Goal: Task Accomplishment & Management: Complete application form

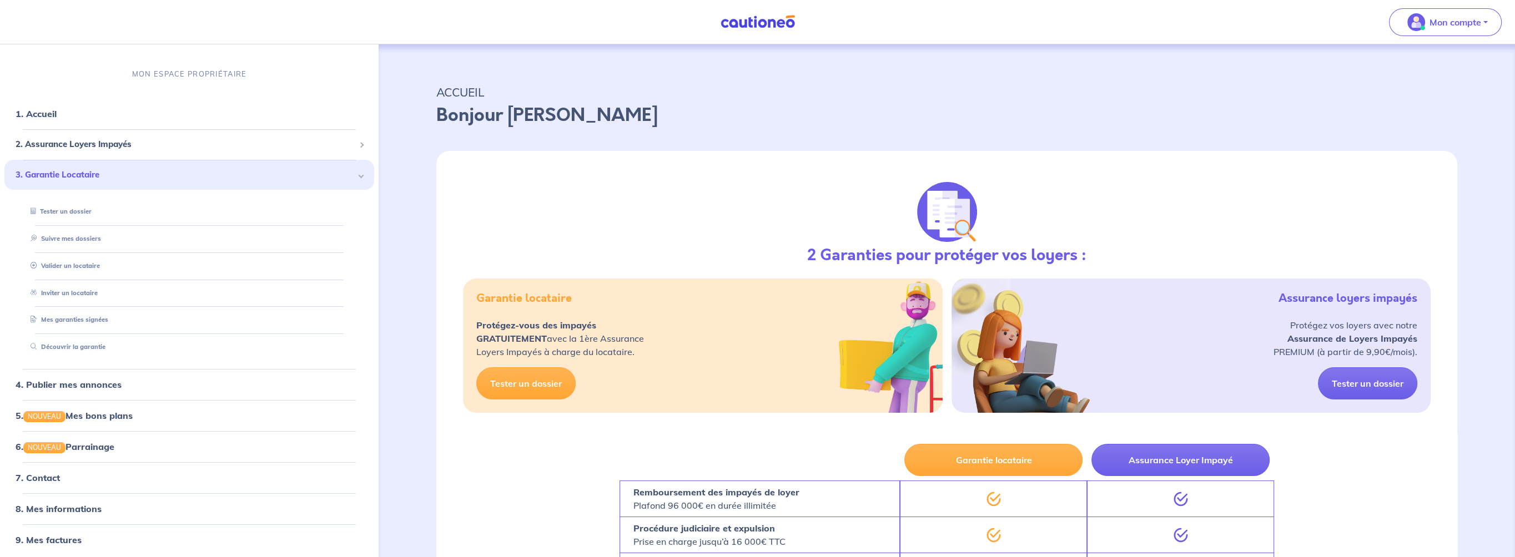
click at [743, 23] on img at bounding box center [757, 22] width 83 height 14
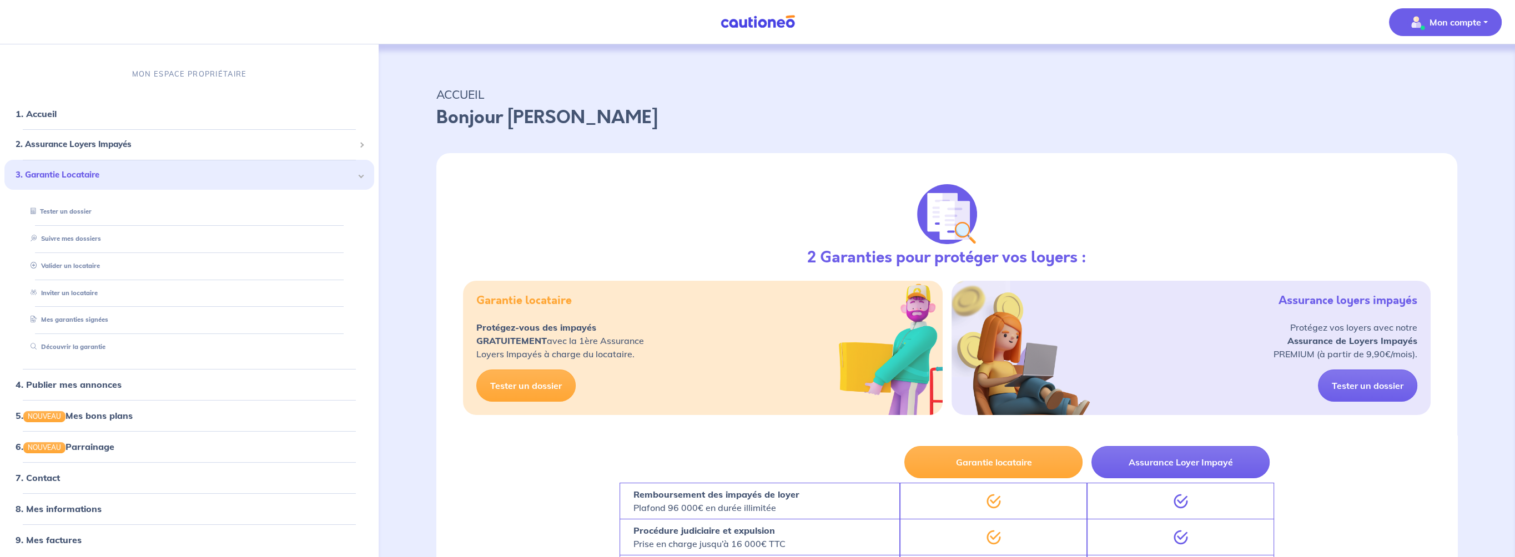
click at [1457, 20] on p "Mon compte" at bounding box center [1455, 22] width 52 height 13
click at [33, 114] on link "1. Accueil" at bounding box center [36, 114] width 41 height 11
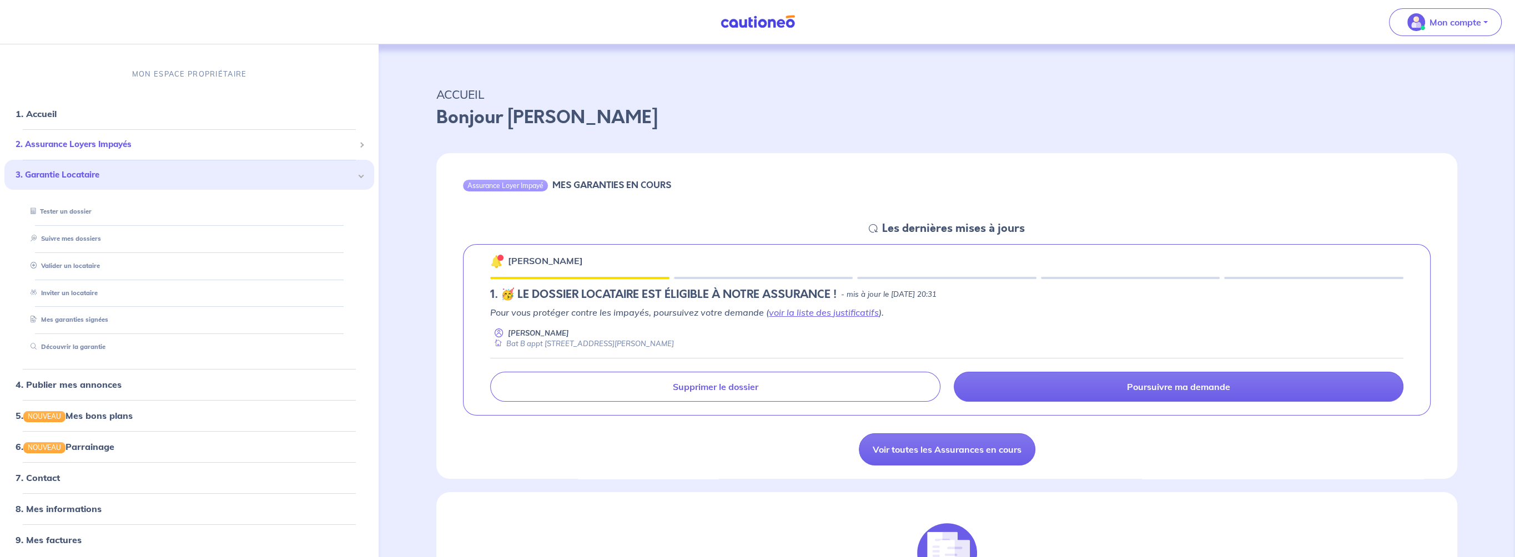
click at [64, 144] on span "2. Assurance Loyers Impayés" at bounding box center [185, 145] width 339 height 13
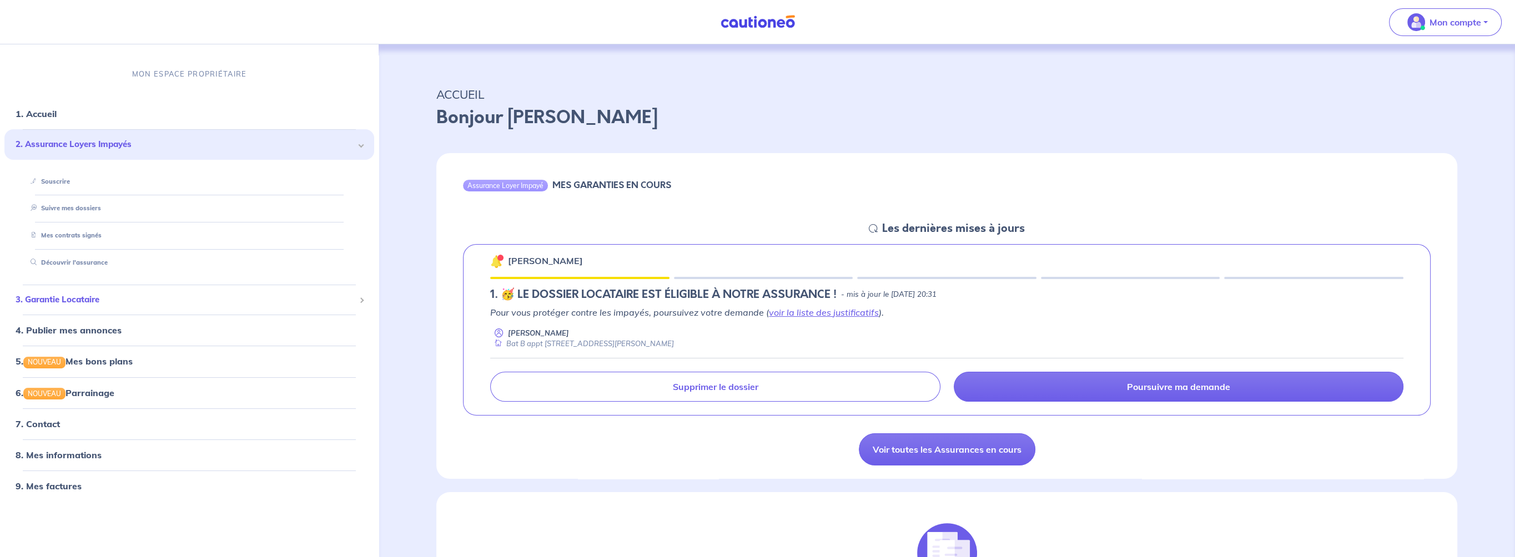
click at [62, 303] on span "3. Garantie Locataire" at bounding box center [185, 300] width 339 height 13
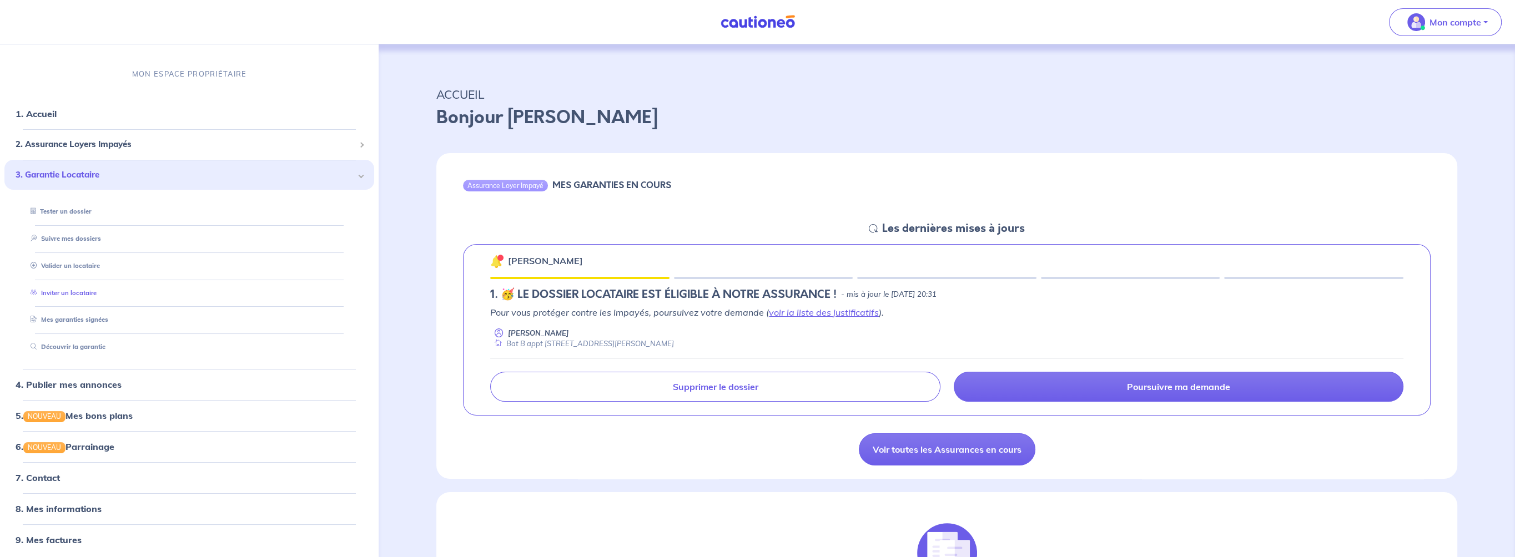
click at [83, 294] on link "Inviter un locataire" at bounding box center [61, 293] width 71 height 8
select select "FR"
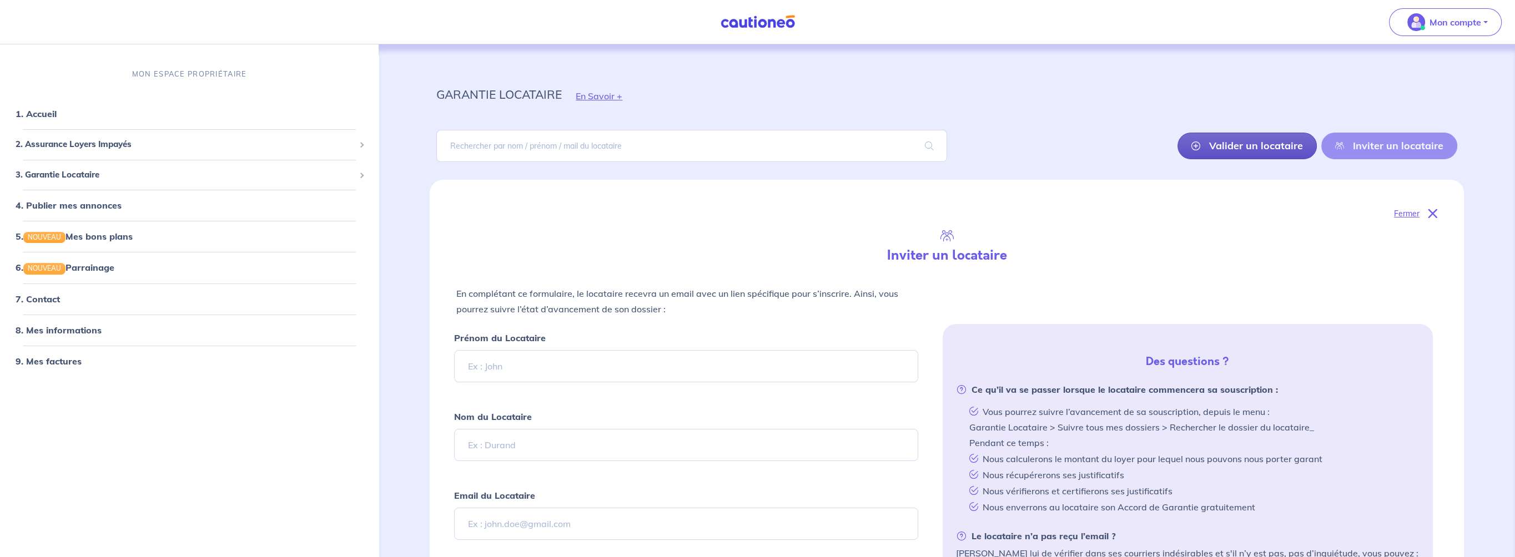
click at [1228, 143] on link "Valider un locataire" at bounding box center [1246, 146] width 139 height 27
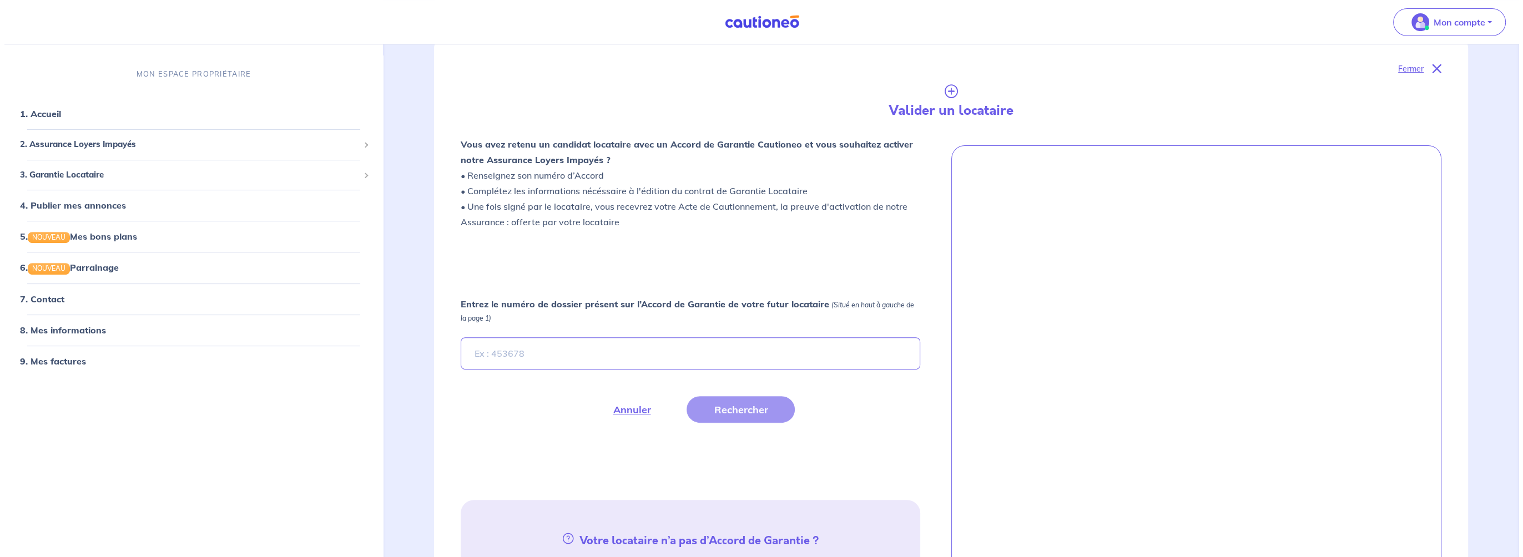
scroll to position [751, 0]
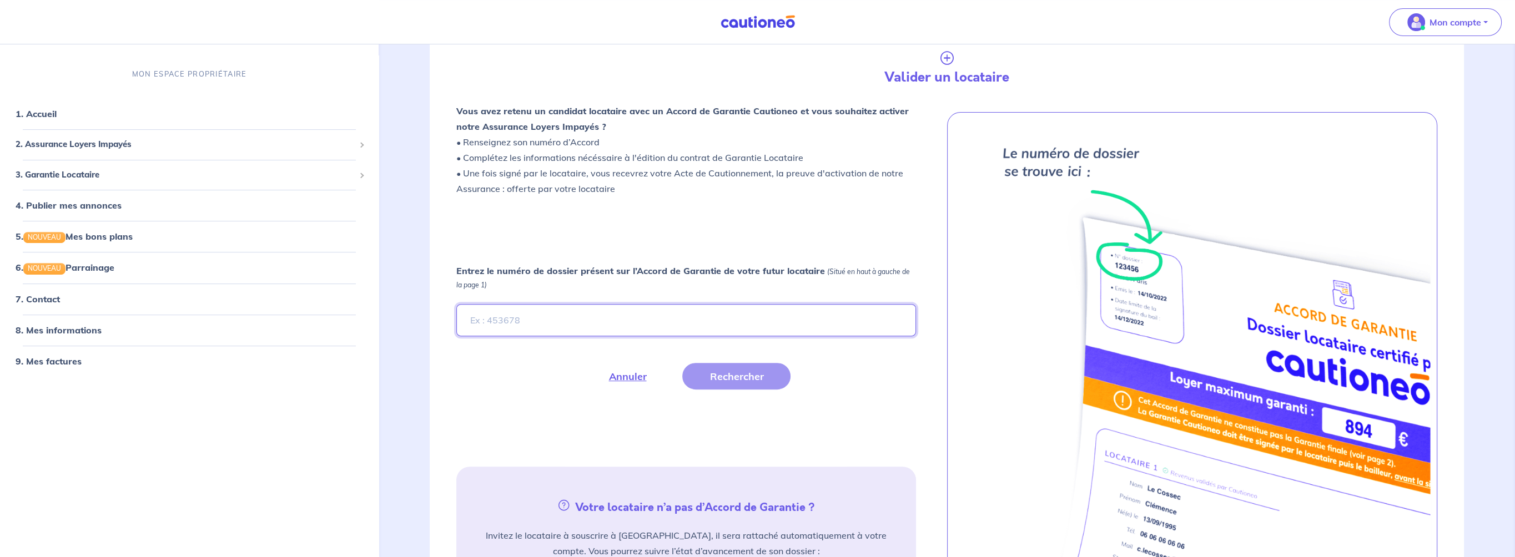
click at [522, 321] on input "Entrez le numéro de dossier présent sur l’Accord de Garantie de votre futur loc…" at bounding box center [685, 320] width 459 height 32
click at [486, 318] on input "Entrez le numéro de dossier présent sur l’Accord de Garantie de votre futur loc…" at bounding box center [685, 320] width 459 height 32
paste input "i3bENX"
type input "i3bENX"
click at [737, 375] on button "Rechercher" at bounding box center [736, 376] width 108 height 27
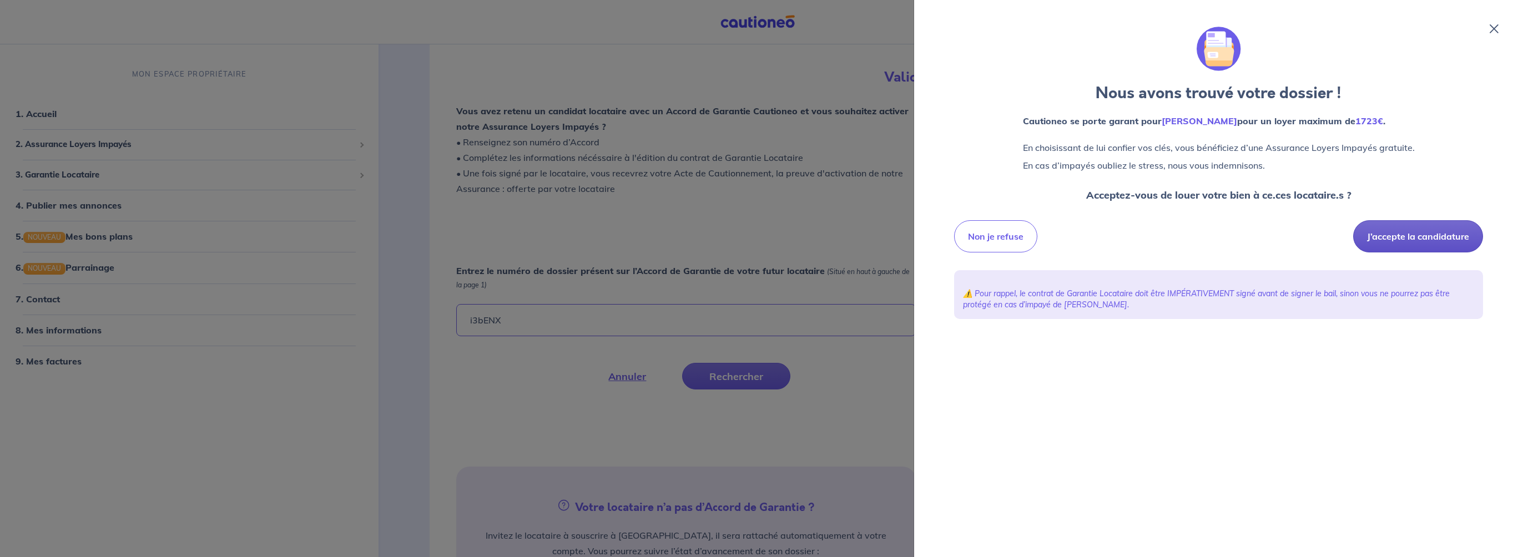
click at [1454, 236] on button "J’accepte la candidature" at bounding box center [1418, 236] width 130 height 32
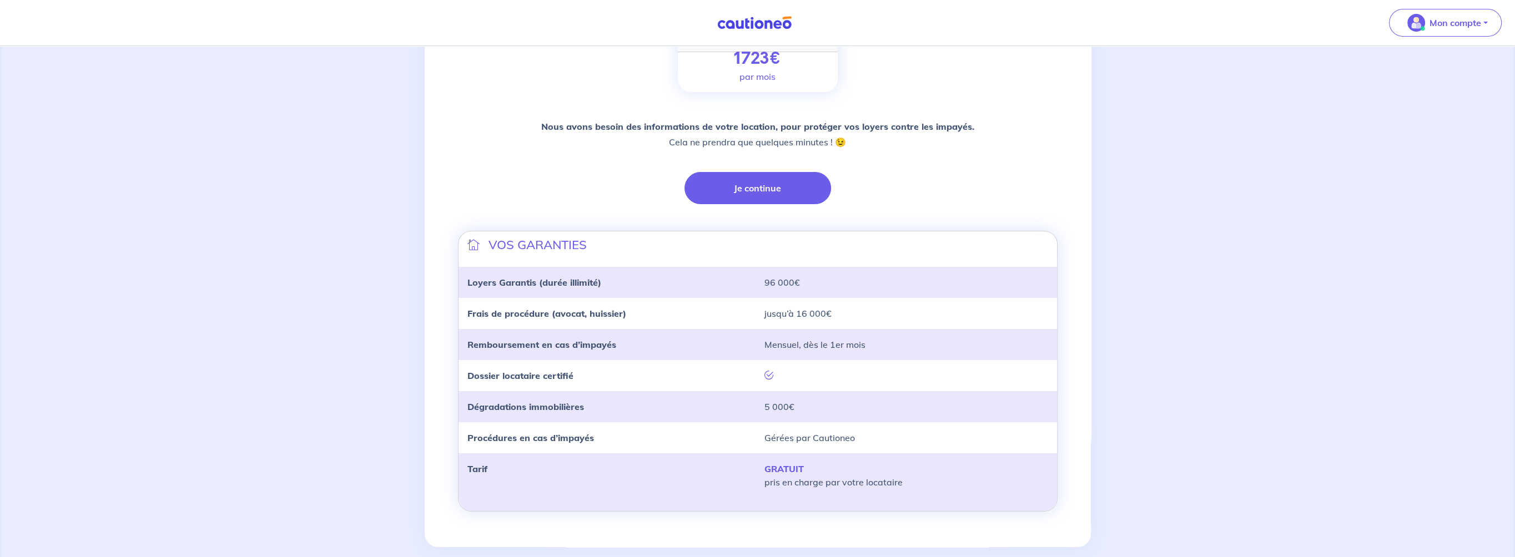
scroll to position [212, 0]
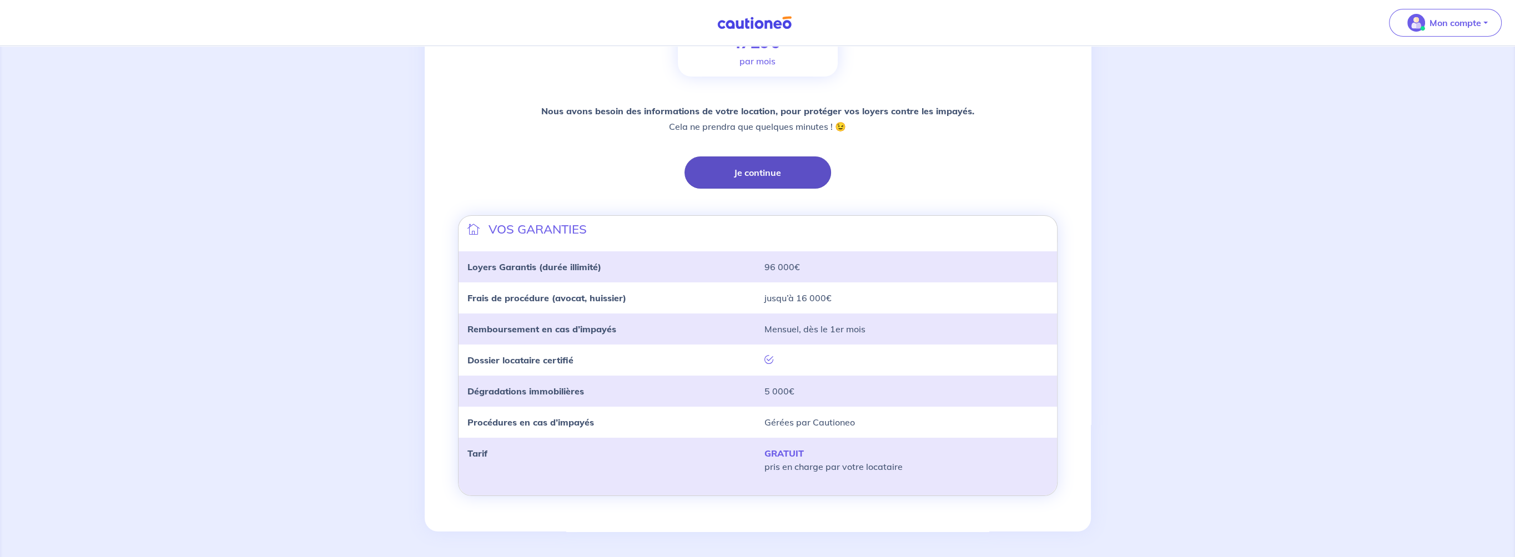
click at [778, 175] on button "Je continue" at bounding box center [757, 173] width 147 height 32
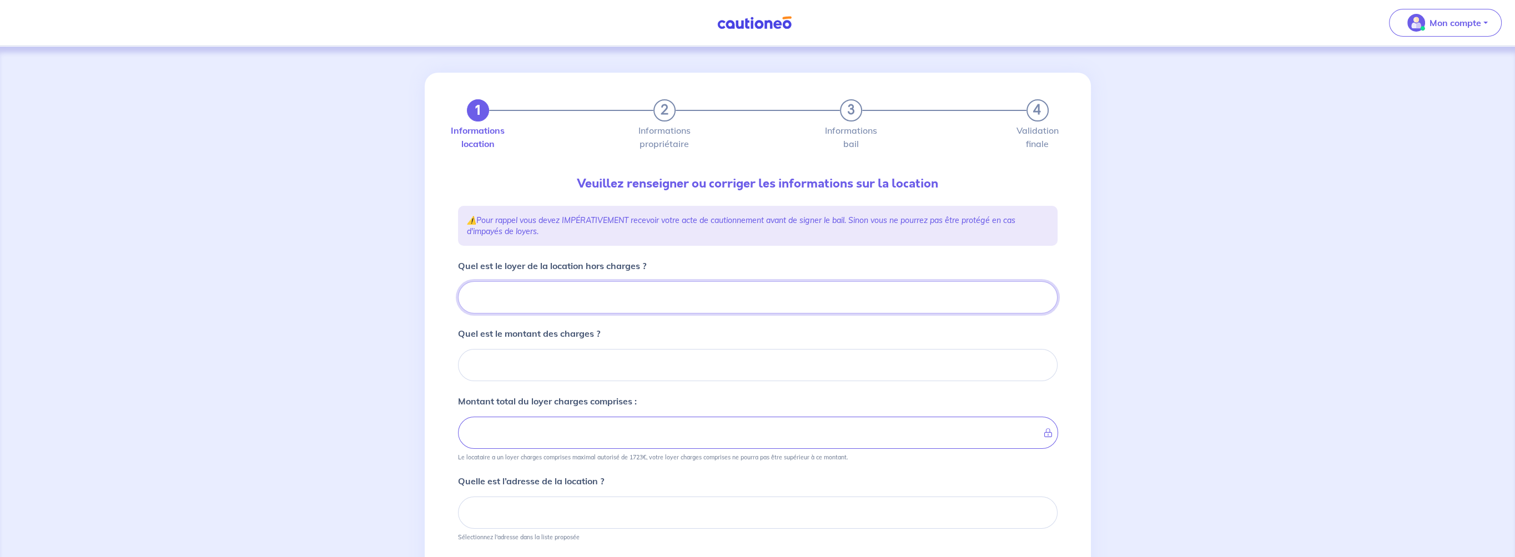
click at [488, 296] on input "Quel est le loyer de la location hors charges ?" at bounding box center [758, 297] width 600 height 32
type input "80"
type input "800"
click at [536, 369] on input "Quel est le montant des charges ?" at bounding box center [758, 365] width 600 height 32
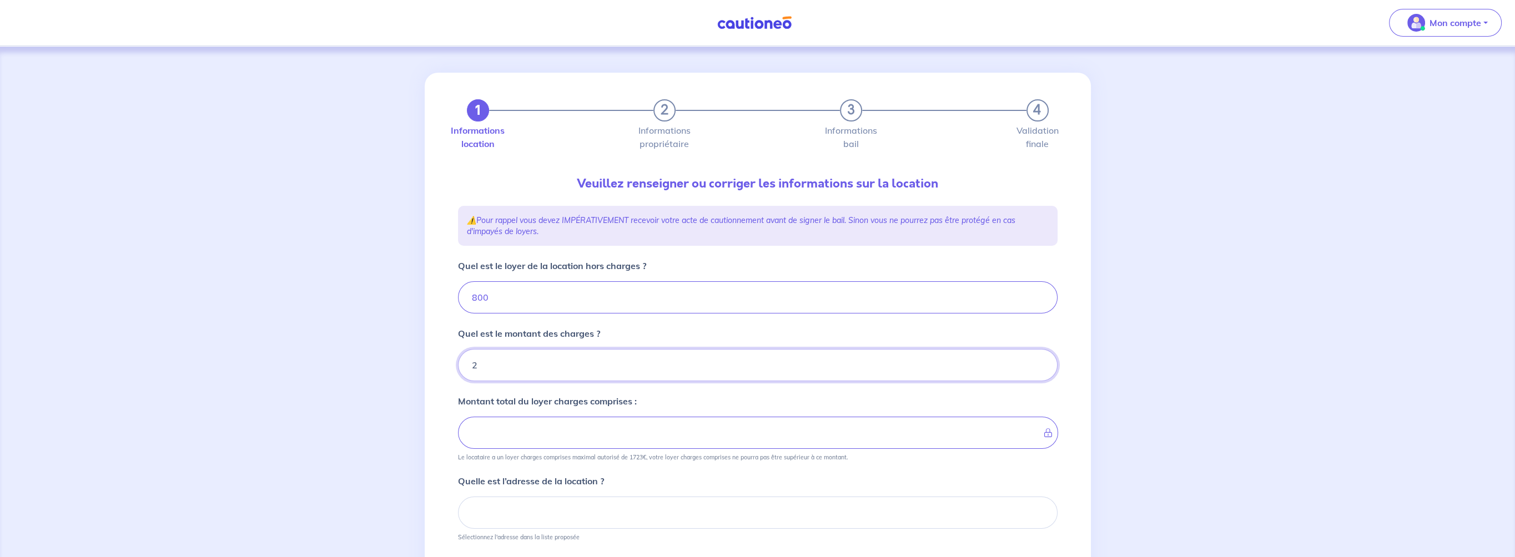
type input "20"
type input "820"
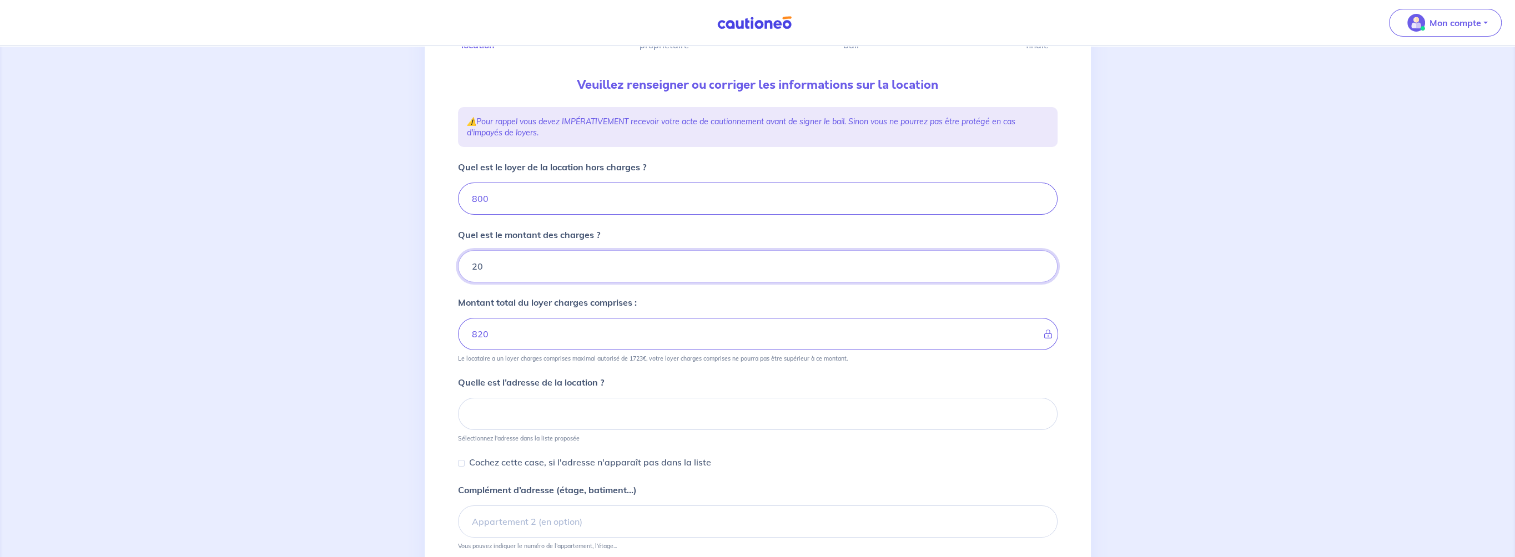
scroll to position [167, 0]
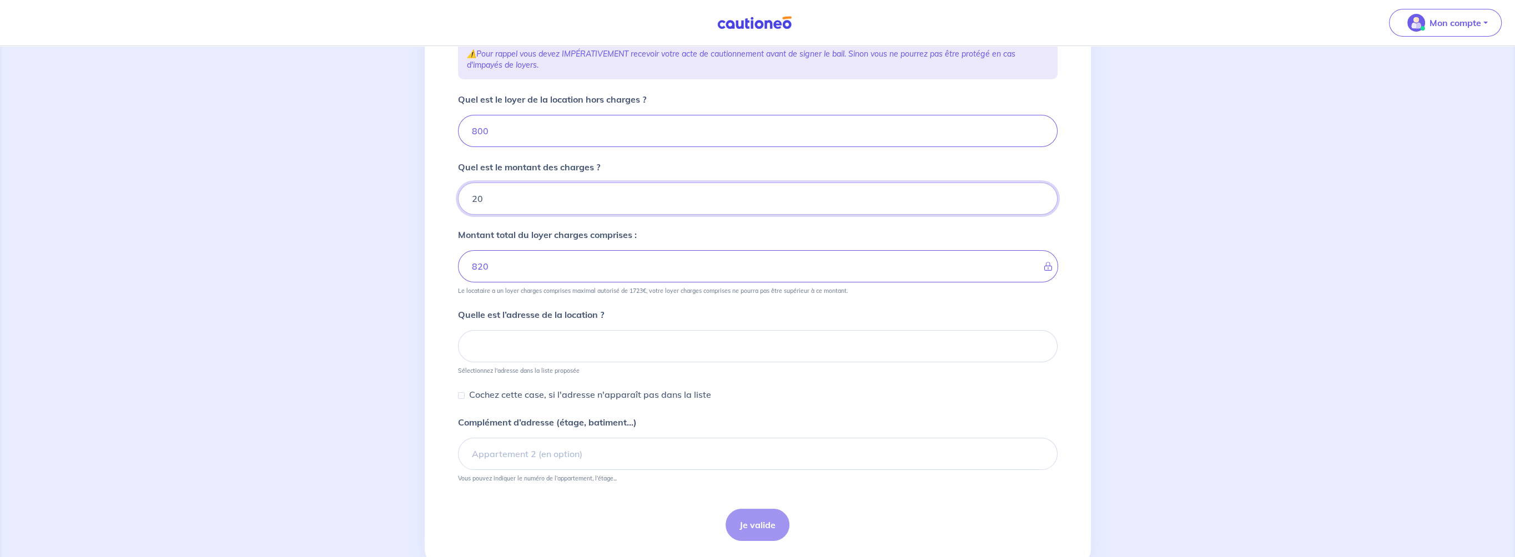
type input "20"
click at [511, 346] on input at bounding box center [758, 346] width 600 height 32
drag, startPoint x: 511, startPoint y: 346, endPoint x: 497, endPoint y: 344, distance: 14.6
click at [497, 344] on input at bounding box center [758, 346] width 600 height 32
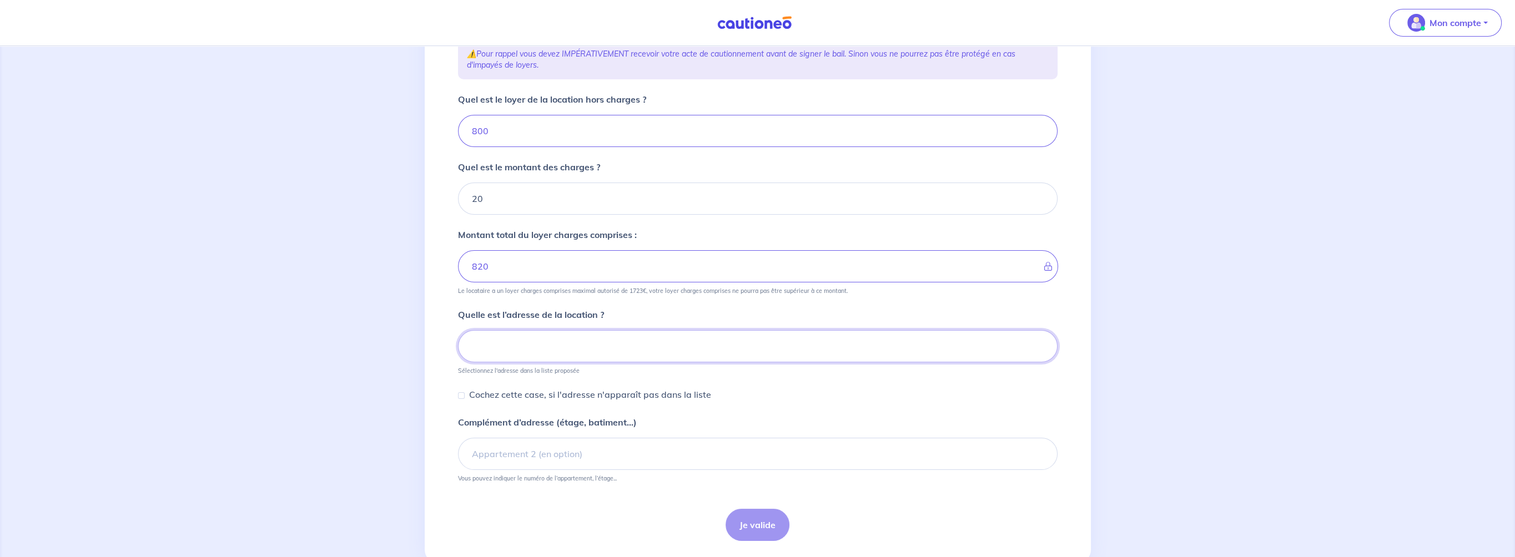
paste input "i3bENX"
type input "i"
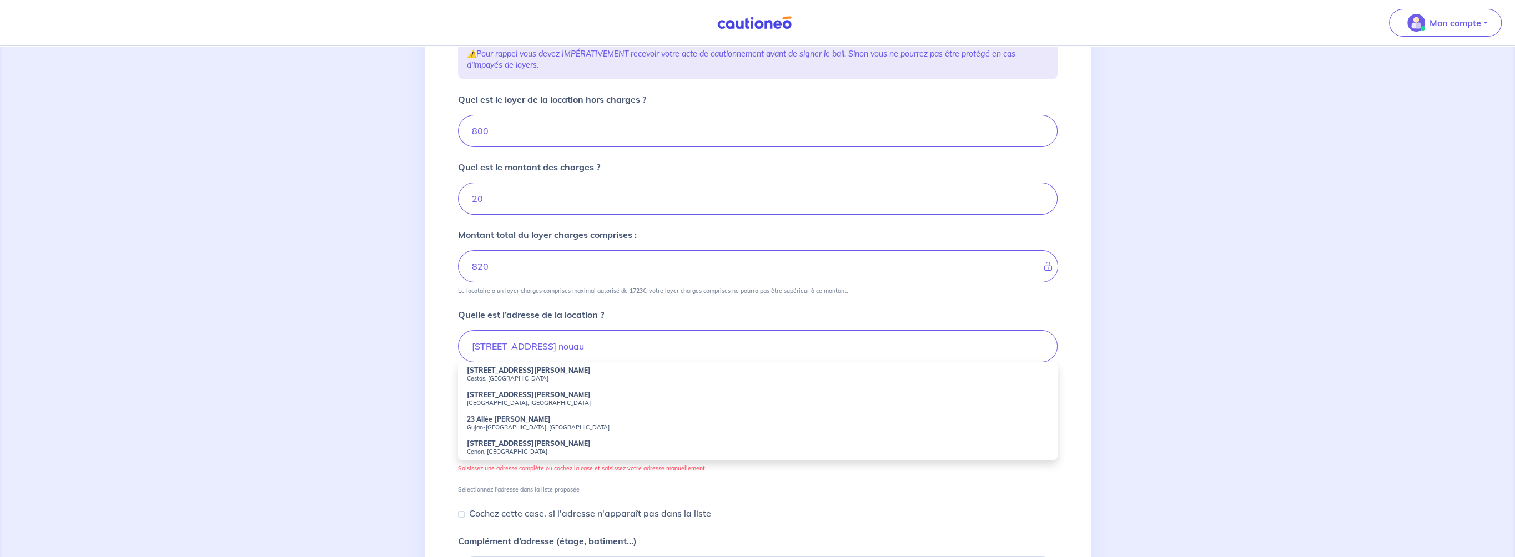
click at [495, 372] on strong "23 Avenue Marc Nouaux" at bounding box center [529, 370] width 124 height 8
type input "23 Avenue Marc Nouaux, Cestas, France"
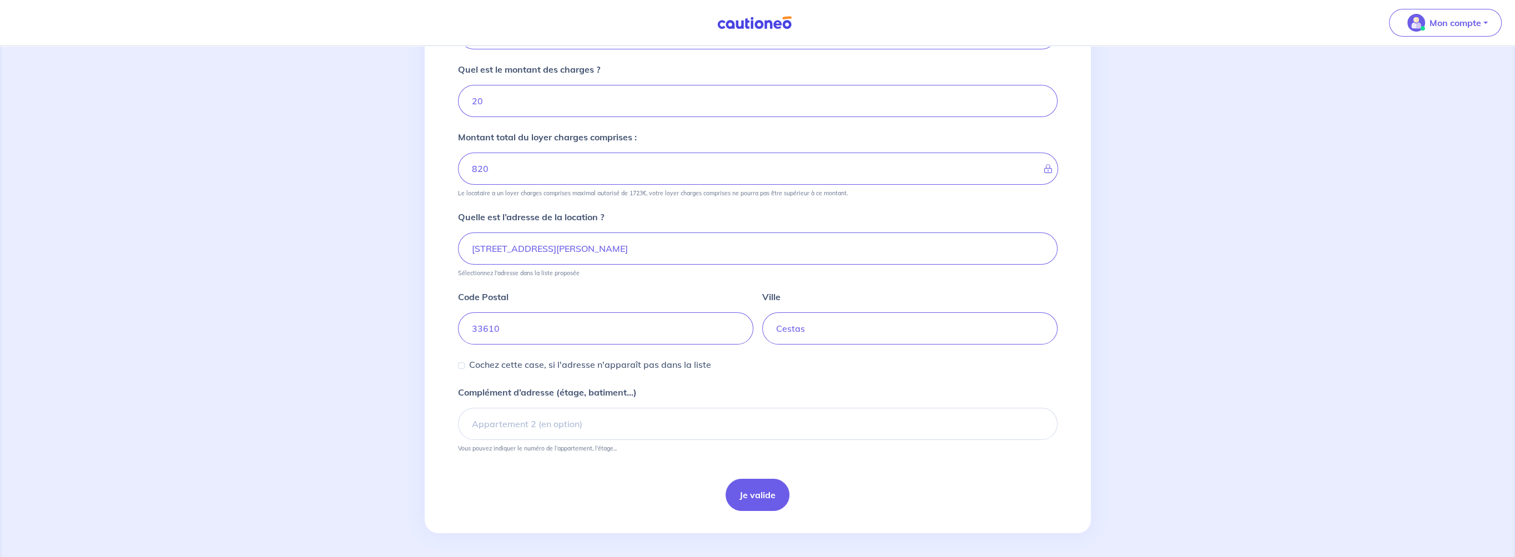
scroll to position [265, 0]
click at [577, 422] on input "Complément d’adresse (étage, batiment...)" at bounding box center [758, 423] width 600 height 32
type input "Bâtiment B Appartement 02"
click at [763, 495] on button "Je valide" at bounding box center [758, 495] width 64 height 32
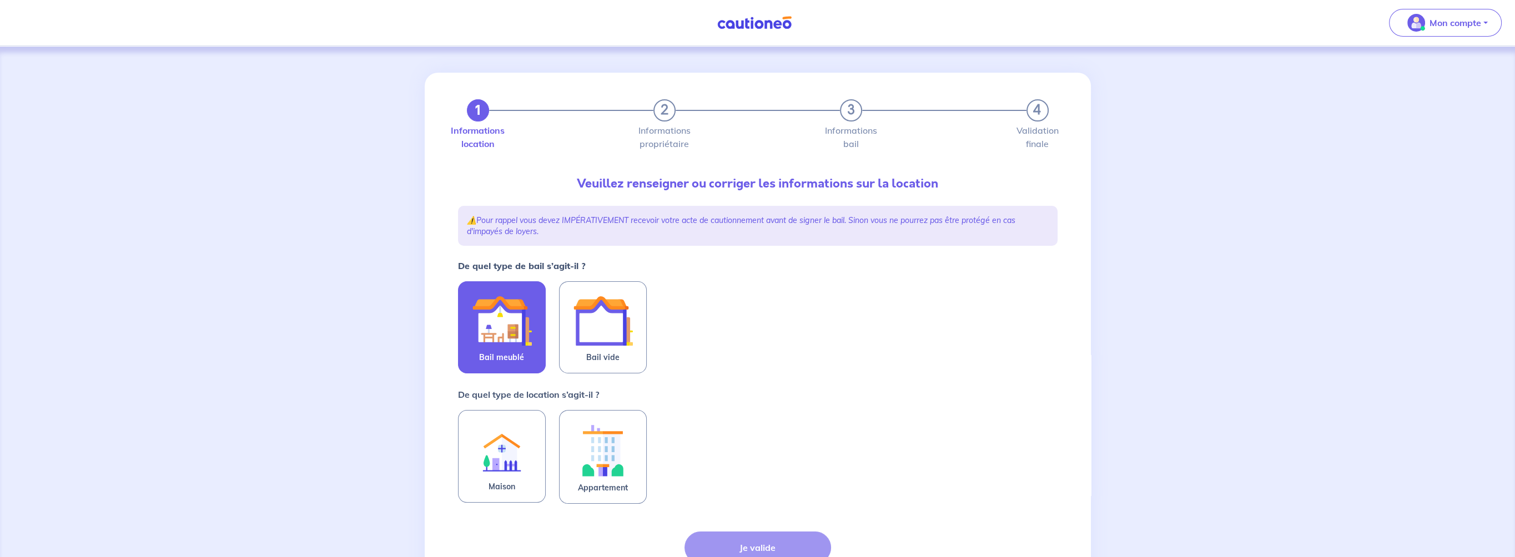
click at [506, 318] on img at bounding box center [502, 321] width 60 height 60
click at [0, 0] on input "Bail meublé" at bounding box center [0, 0] width 0 height 0
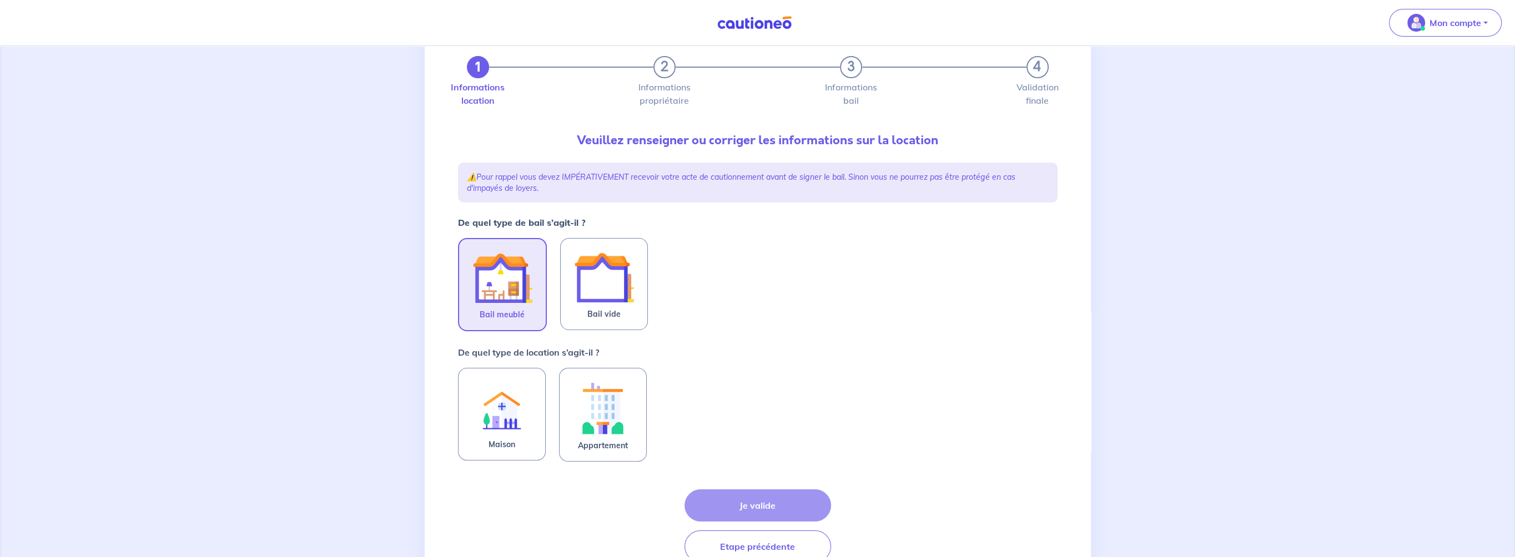
scroll to position [95, 0]
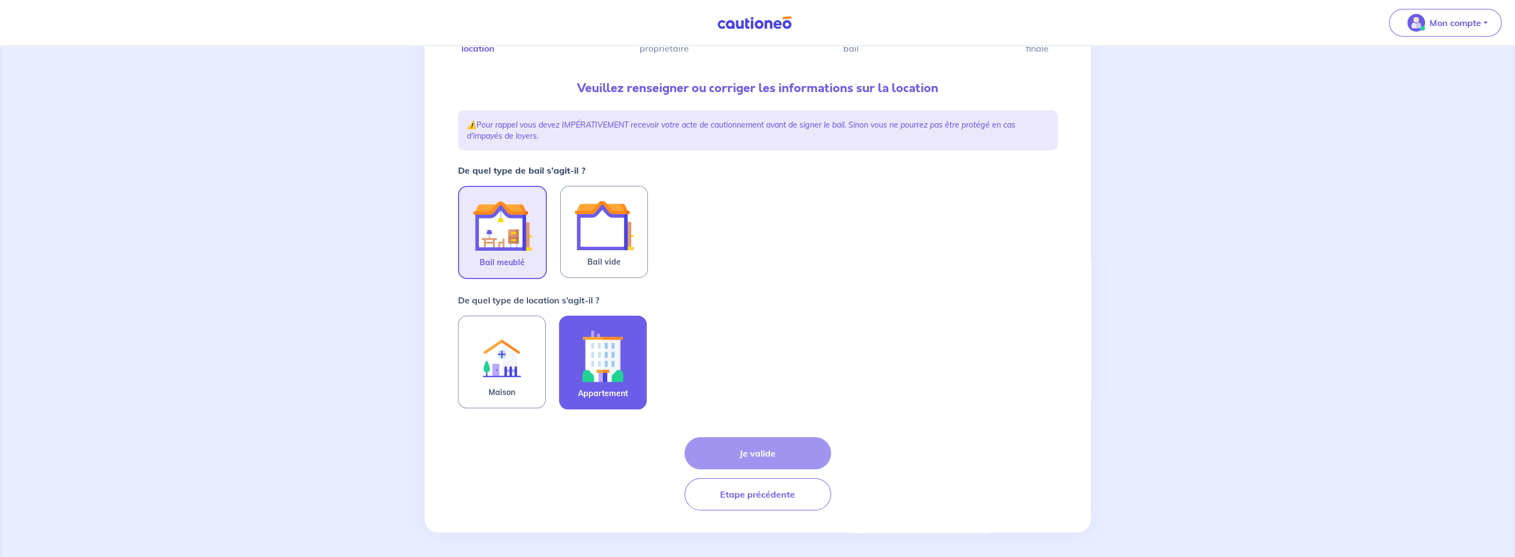
click at [602, 348] on img at bounding box center [603, 356] width 60 height 62
click at [0, 0] on input "Appartement" at bounding box center [0, 0] width 0 height 0
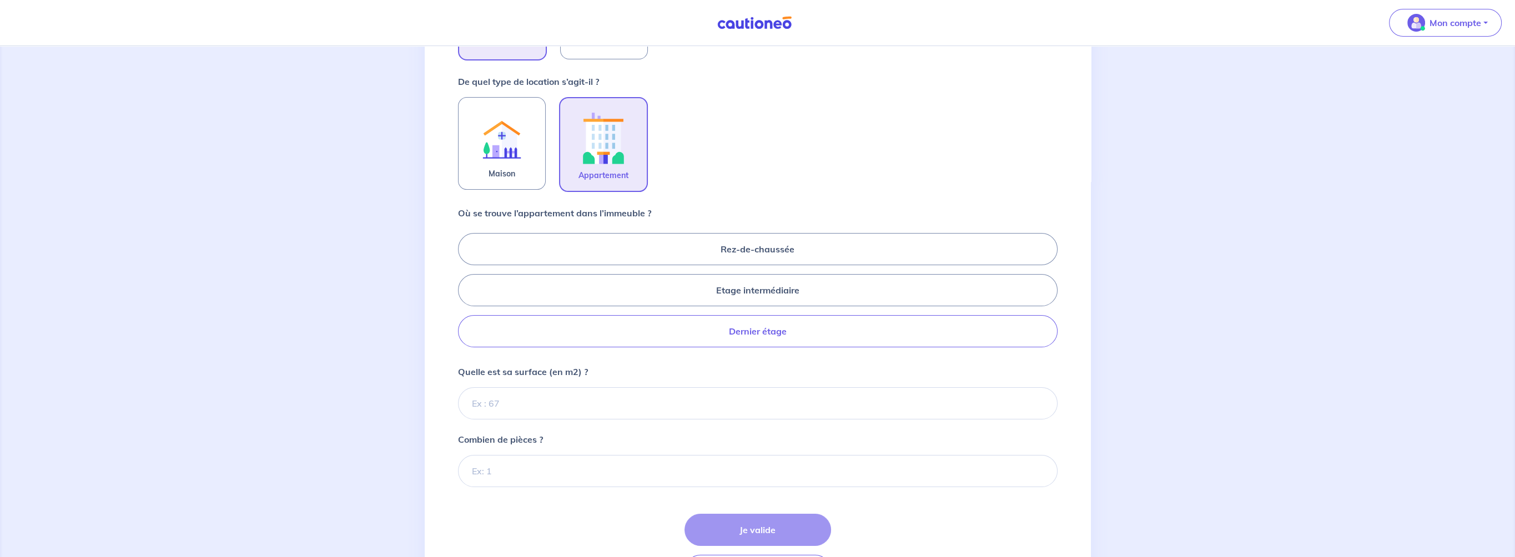
scroll to position [318, 0]
click at [806, 241] on label "Rez-de-chaussée" at bounding box center [758, 246] width 600 height 32
click at [465, 283] on input "Rez-de-chaussée" at bounding box center [461, 286] width 7 height 7
radio input "true"
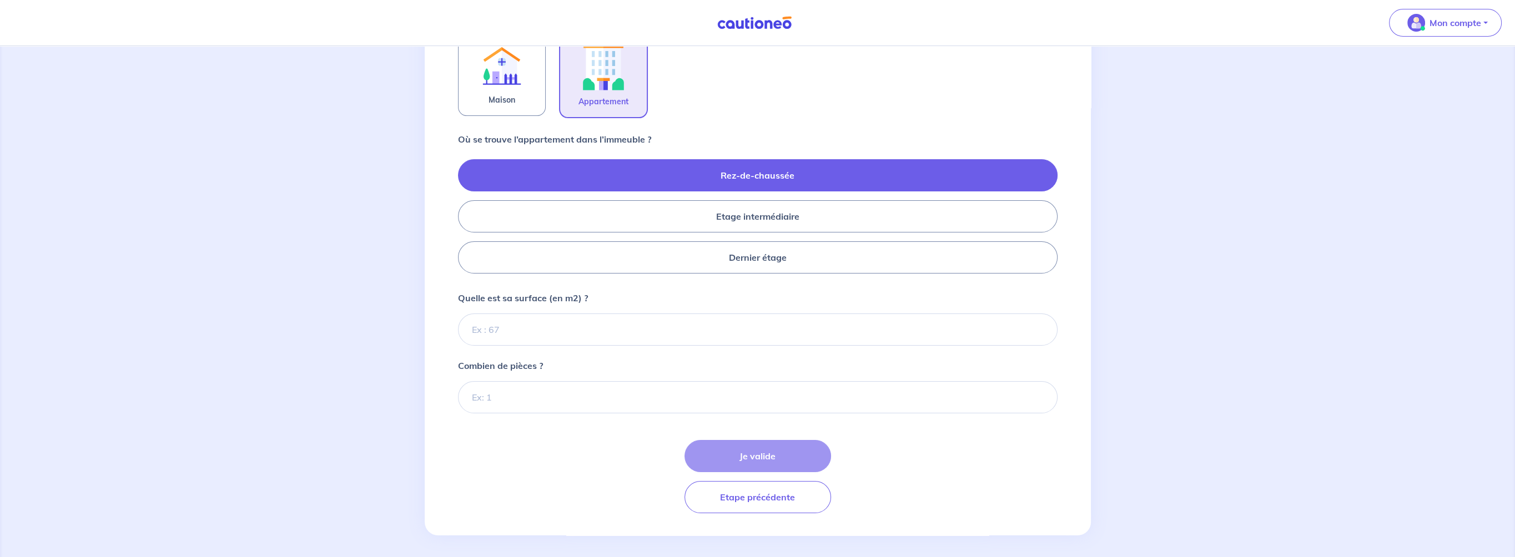
scroll to position [390, 0]
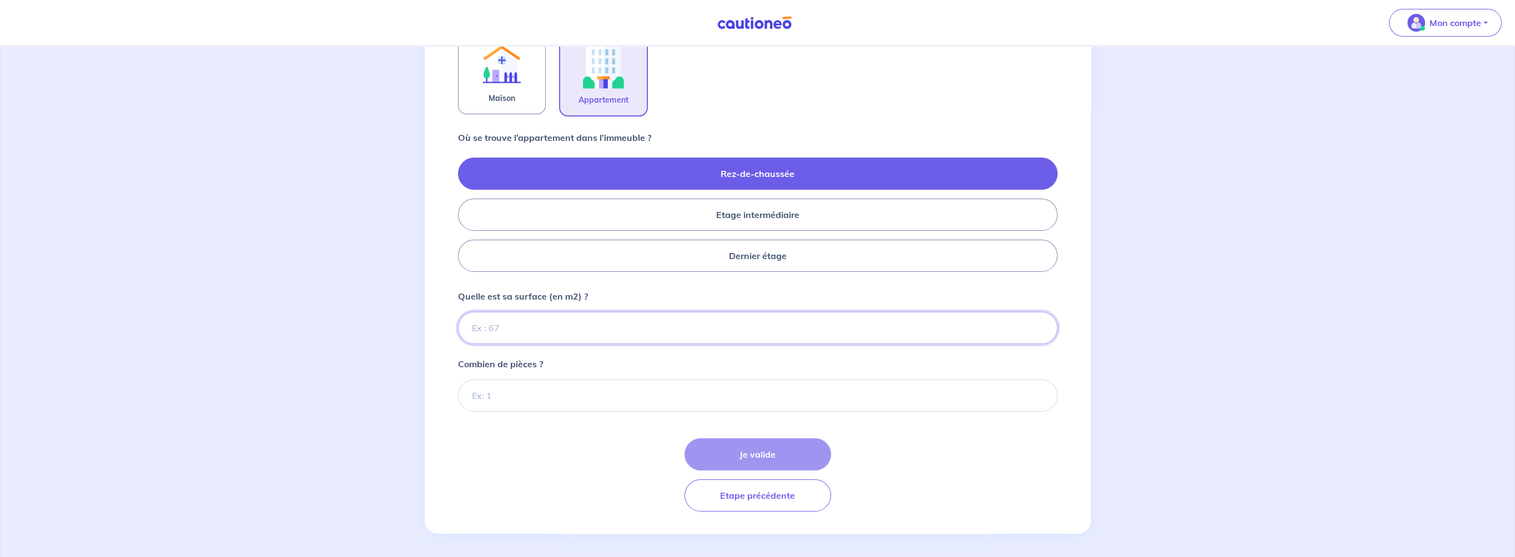
click at [525, 323] on input "Quelle est sa surface (en m2) ?" at bounding box center [758, 328] width 600 height 32
type input "38"
type input "38.8"
click at [506, 395] on input "Combien de pièces ?" at bounding box center [758, 396] width 600 height 32
type input "2"
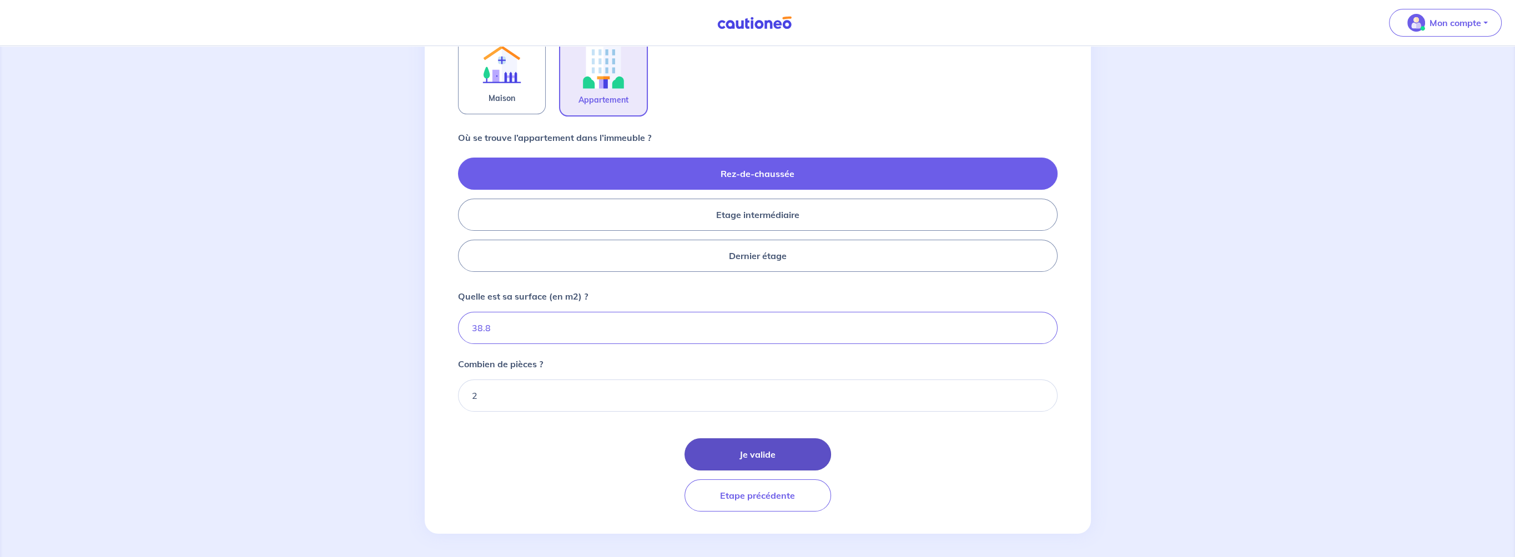
click at [790, 458] on button "Je valide" at bounding box center [757, 455] width 147 height 32
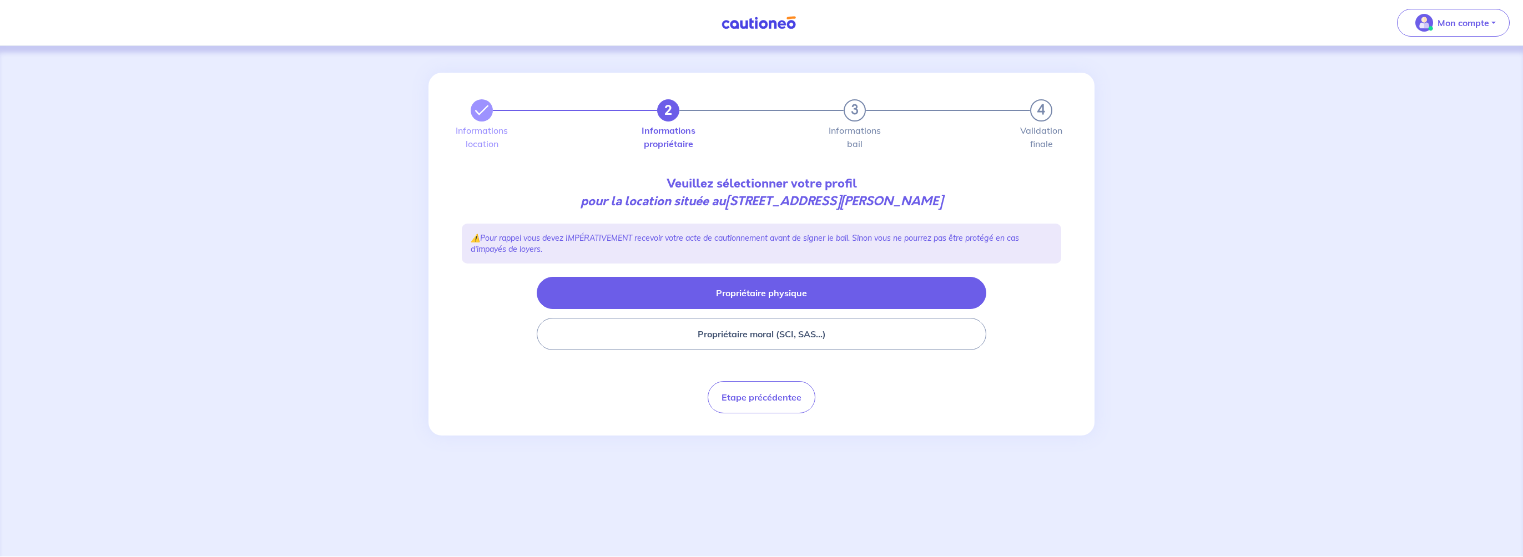
click at [816, 295] on button "Propriétaire physique" at bounding box center [762, 293] width 450 height 32
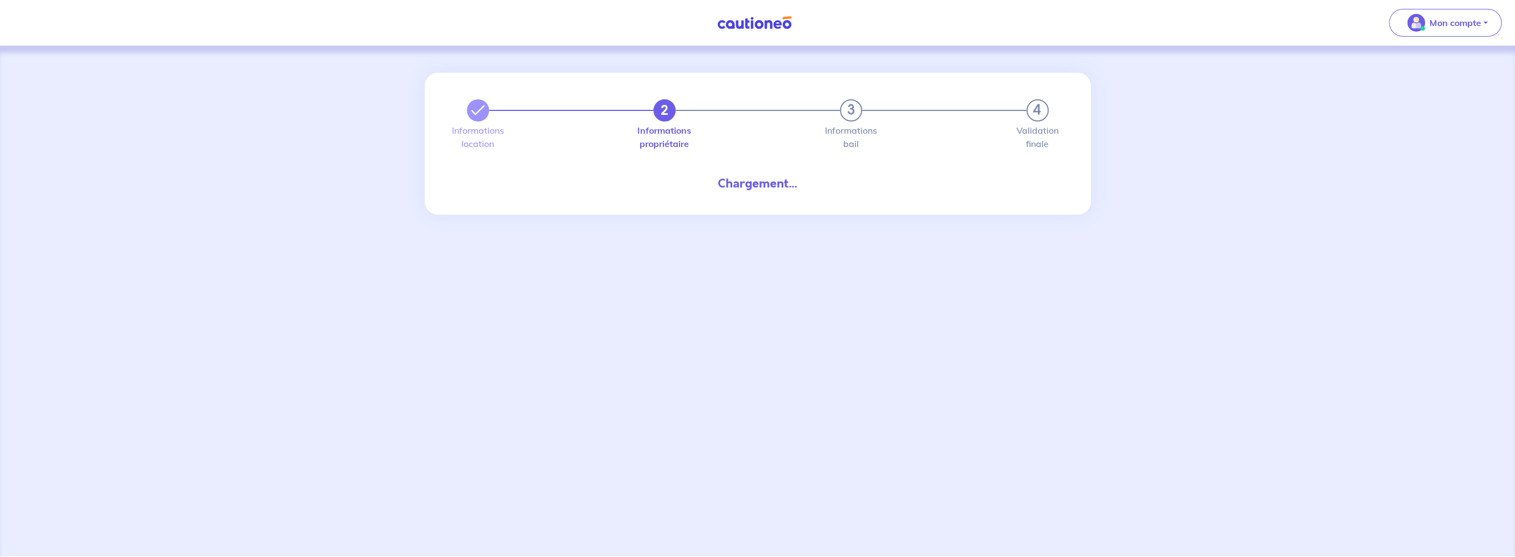
select select "FR"
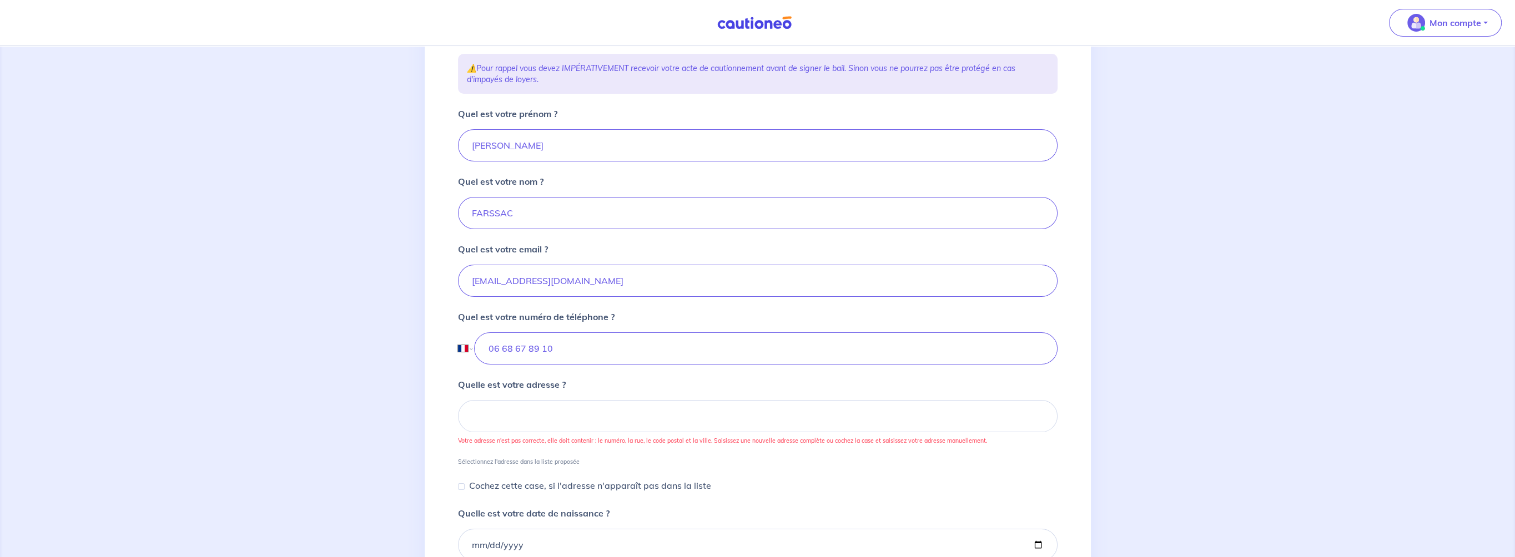
scroll to position [222, 0]
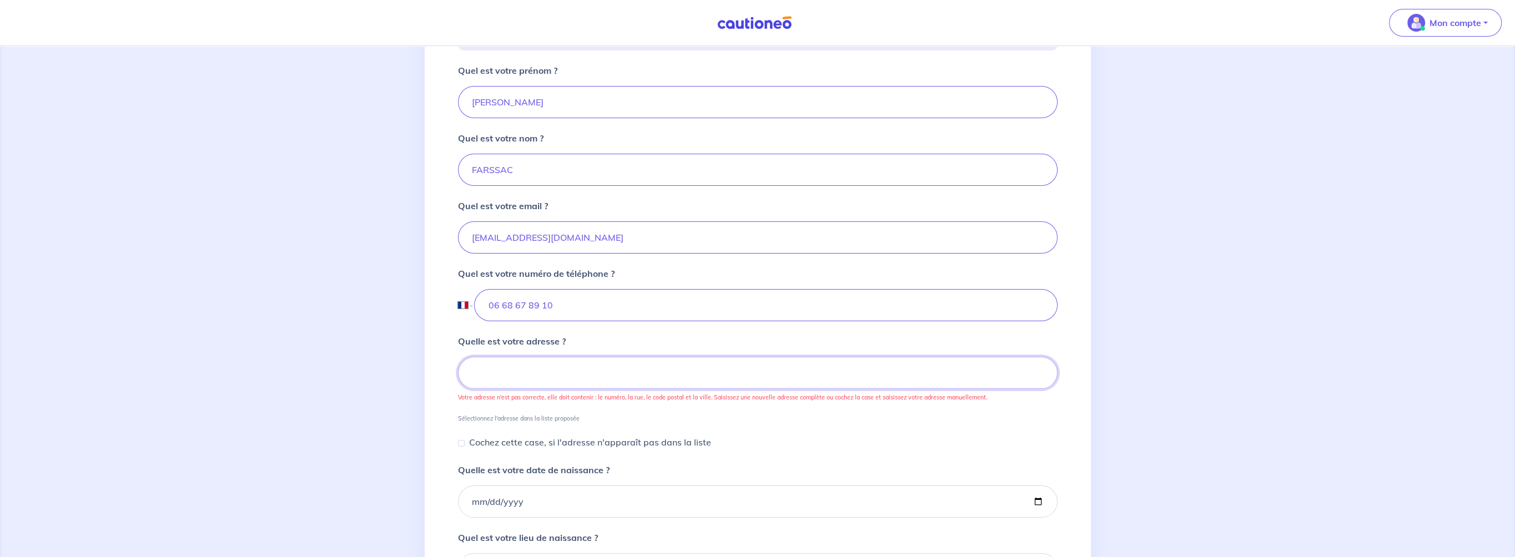
click at [506, 373] on input at bounding box center [758, 373] width 600 height 32
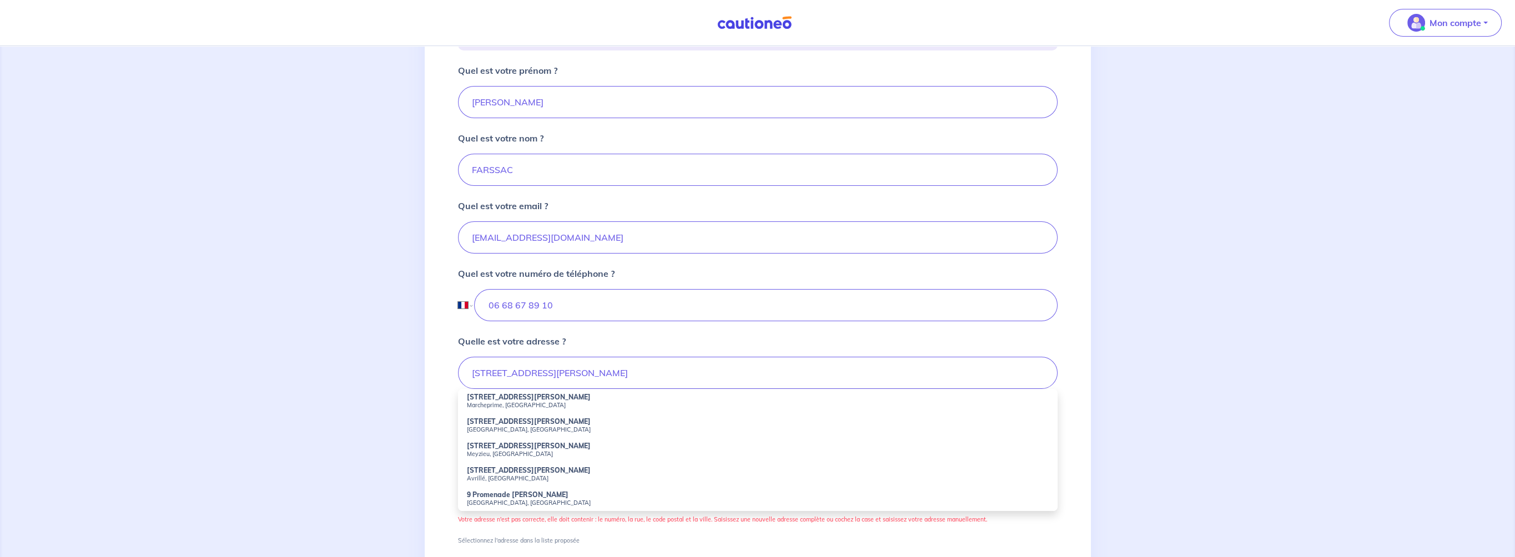
click at [495, 402] on small "Marcheprime, France" at bounding box center [758, 405] width 582 height 8
type input "9 Rue Thérèse Peltier, Marcheprime, France"
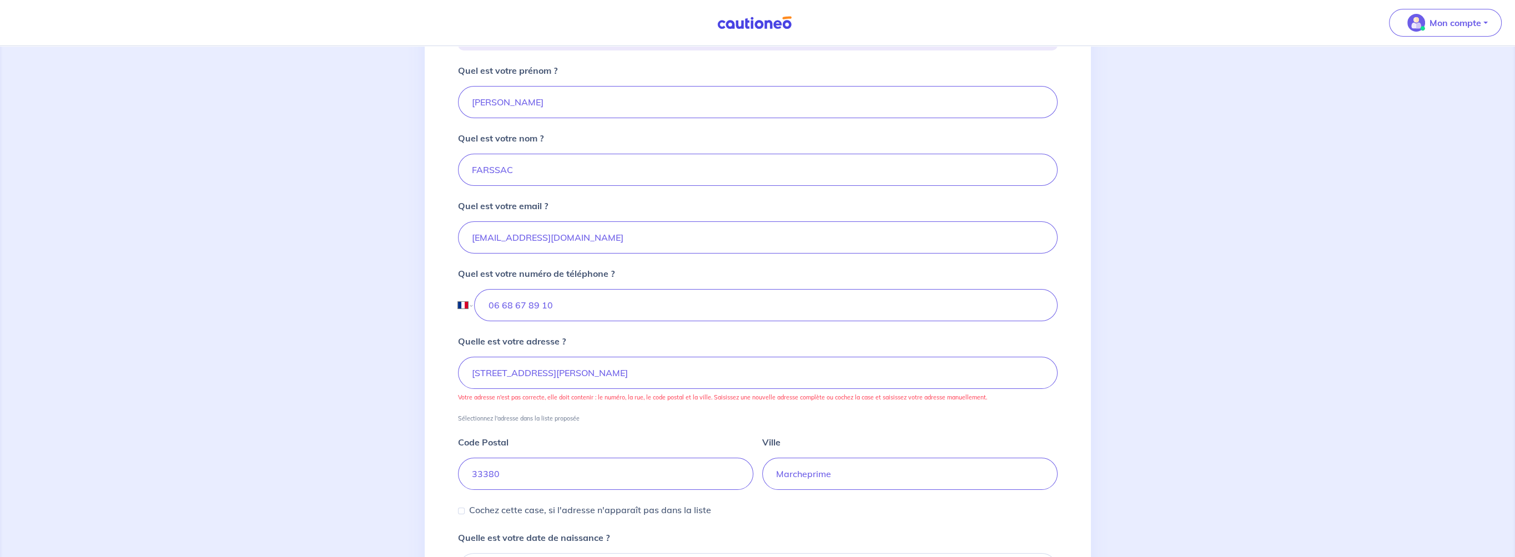
click at [802, 431] on div "Code Postal 33380 Ville Marcheprime" at bounding box center [758, 456] width 600 height 68
click at [603, 475] on input "33380" at bounding box center [605, 474] width 295 height 32
click at [854, 468] on input "Marcheprime" at bounding box center [909, 474] width 295 height 32
click at [704, 366] on input "9 Rue Thérèse Peltier, Marcheprime, France" at bounding box center [758, 373] width 600 height 32
click at [691, 517] on form "Quel est votre prénom ? Sébastien Quel est votre nom ? FARSSAC Quel est votre e…" at bounding box center [758, 471] width 600 height 814
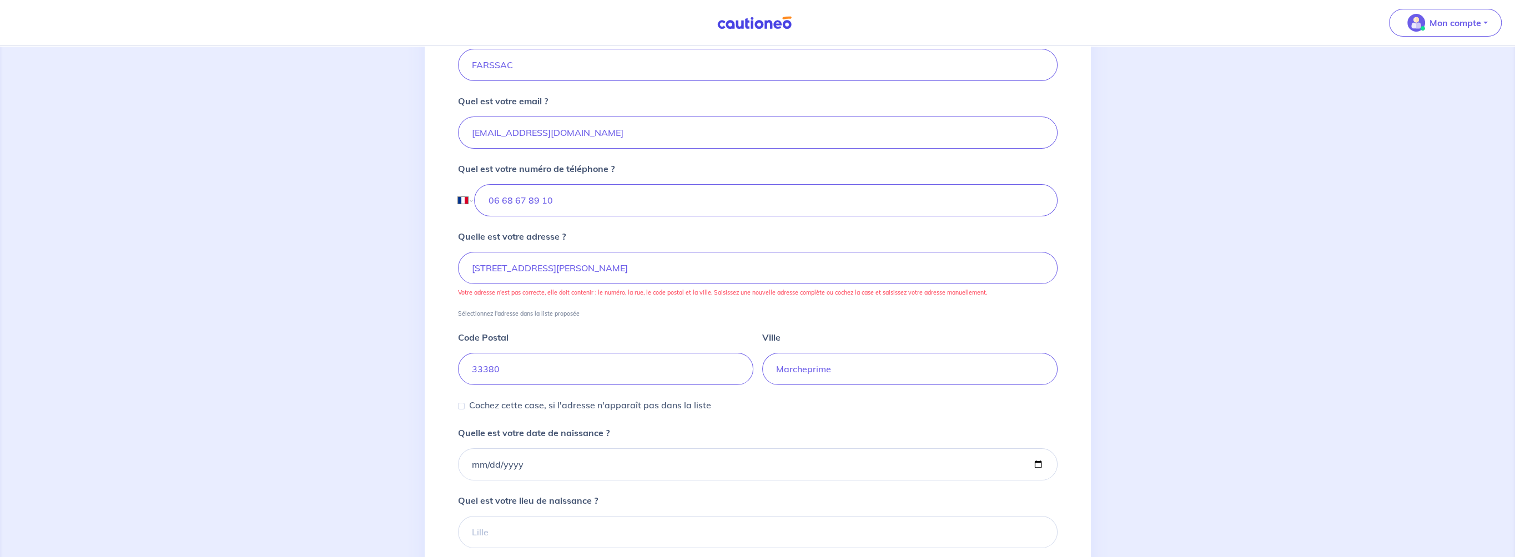
scroll to position [333, 0]
click at [576, 457] on input "Quelle est votre date de naissance ?" at bounding box center [758, 458] width 600 height 32
drag, startPoint x: 568, startPoint y: 456, endPoint x: 520, endPoint y: 456, distance: 48.3
click at [520, 456] on input "Quelle est votre date de naissance ?" at bounding box center [758, 458] width 600 height 32
click at [528, 452] on input "Quelle est votre date de naissance ?" at bounding box center [758, 458] width 600 height 32
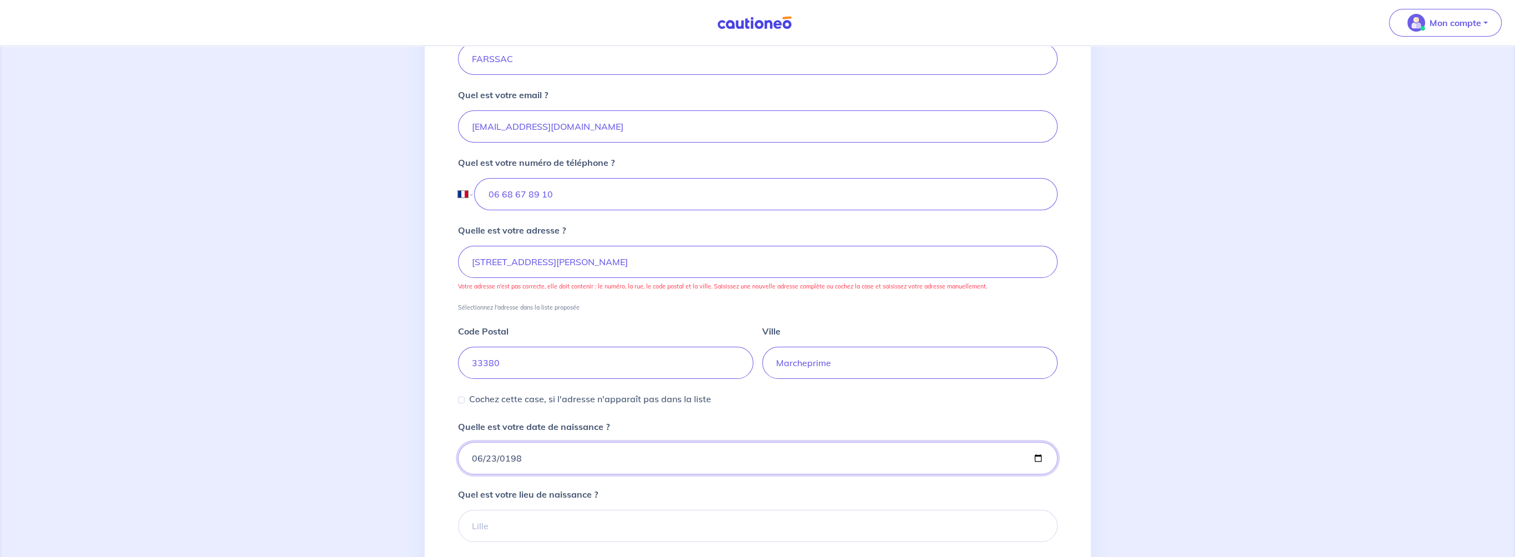
type input "1982-06-23"
click at [542, 525] on input "Quel est votre lieu de naissance ?" at bounding box center [758, 526] width 600 height 32
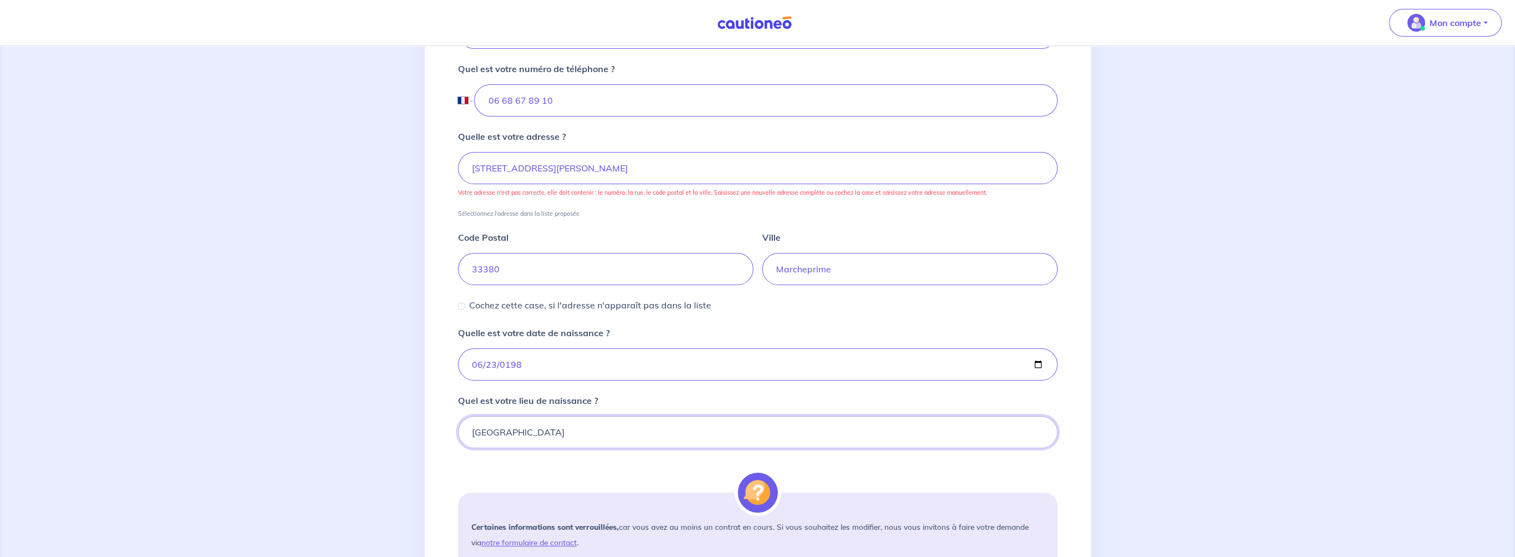
scroll to position [422, 0]
type input "Toulouse"
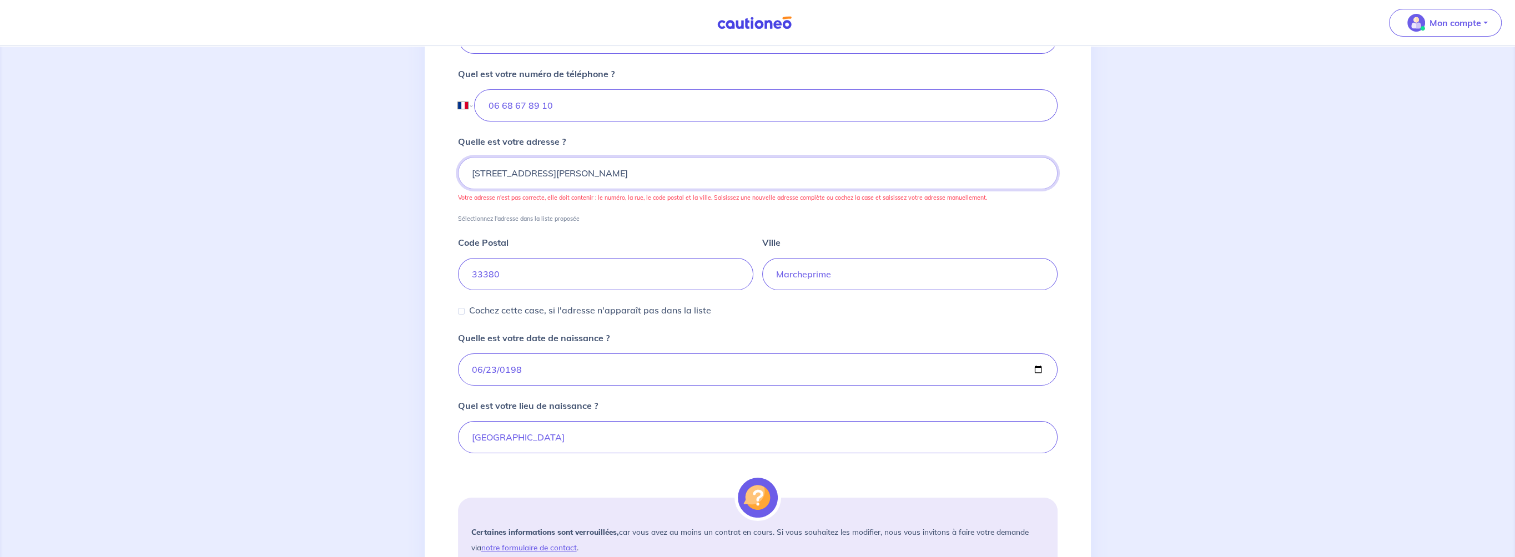
click at [687, 172] on input "9 Rue Thérèse Peltier, Marcheprime, France" at bounding box center [758, 173] width 600 height 32
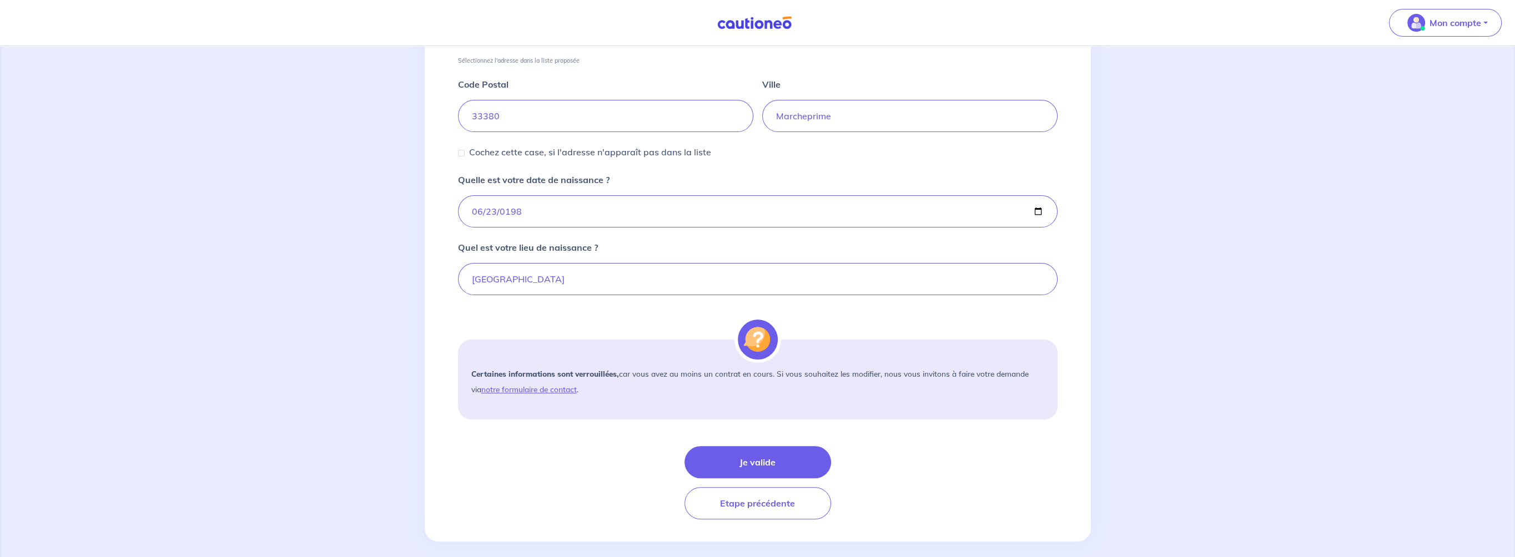
scroll to position [588, 0]
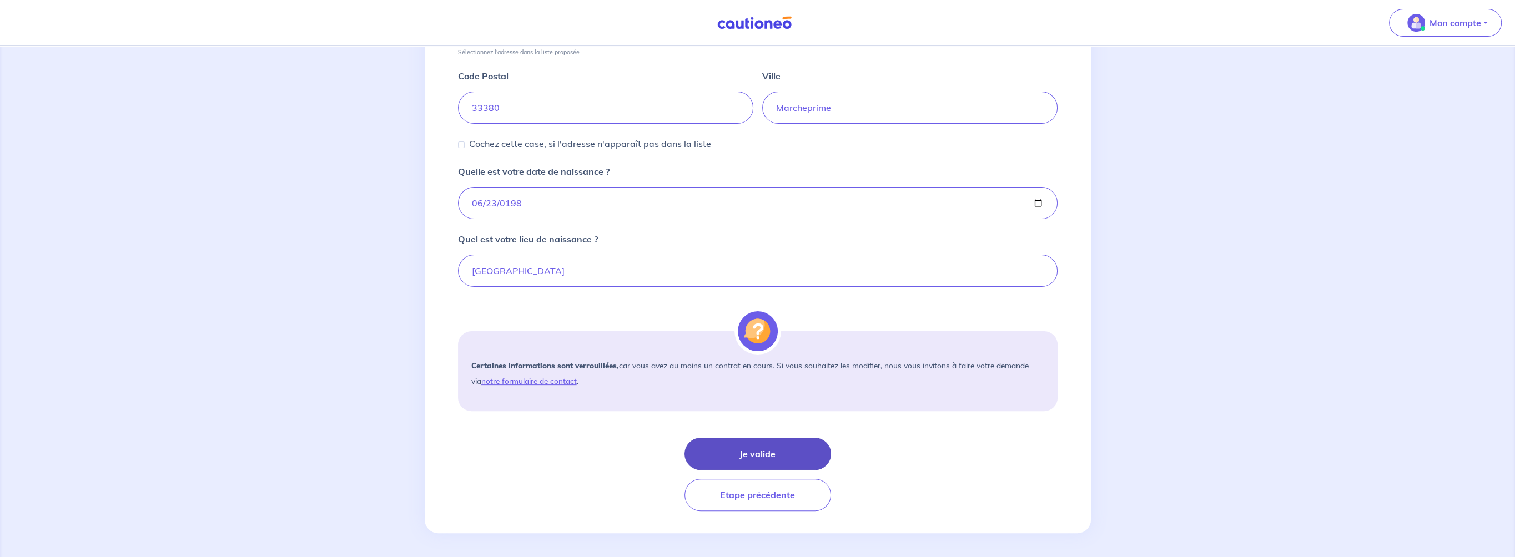
click at [790, 446] on button "Je valide" at bounding box center [757, 454] width 147 height 32
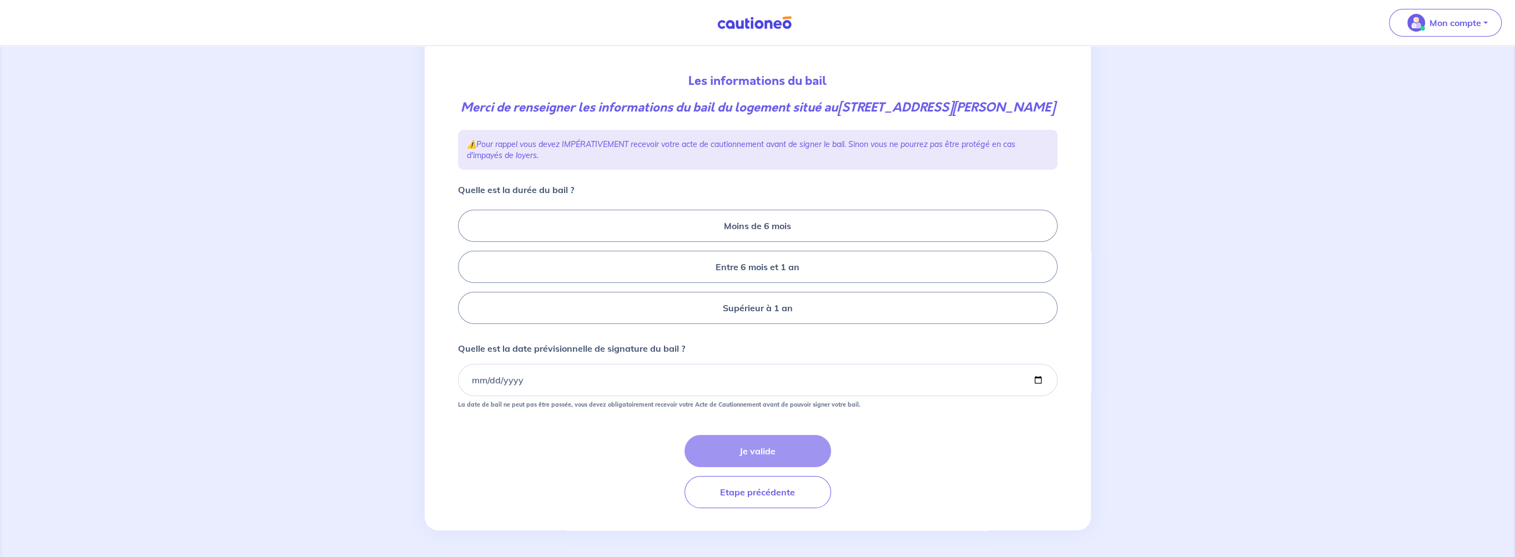
scroll to position [119, 0]
click at [833, 309] on label "Supérieur à 1 an" at bounding box center [758, 308] width 600 height 32
click at [465, 271] on input "Supérieur à 1 an" at bounding box center [461, 267] width 7 height 7
radio input "true"
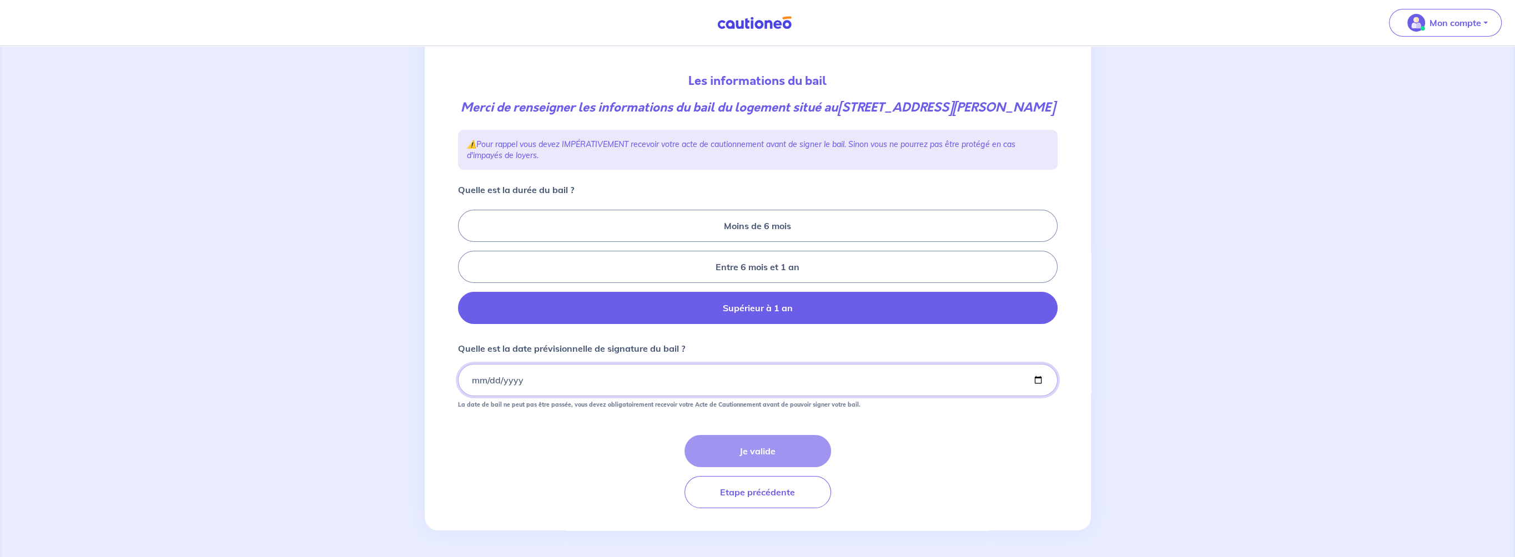
click at [555, 381] on input "Quelle est la date prévisionnelle de signature du bail ?" at bounding box center [758, 380] width 600 height 32
click at [1040, 380] on input "Quelle est la date prévisionnelle de signature du bail ?" at bounding box center [758, 380] width 600 height 32
type input "2025-09-06"
click at [756, 453] on button "Je valide" at bounding box center [757, 451] width 147 height 32
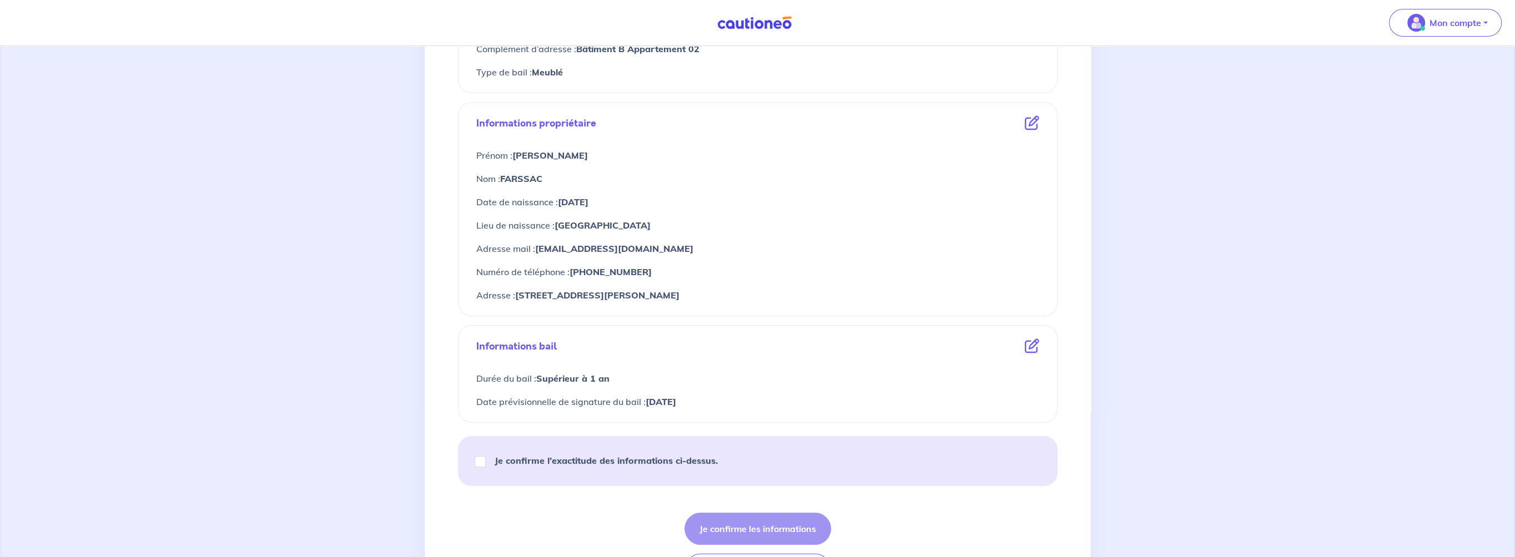
scroll to position [442, 0]
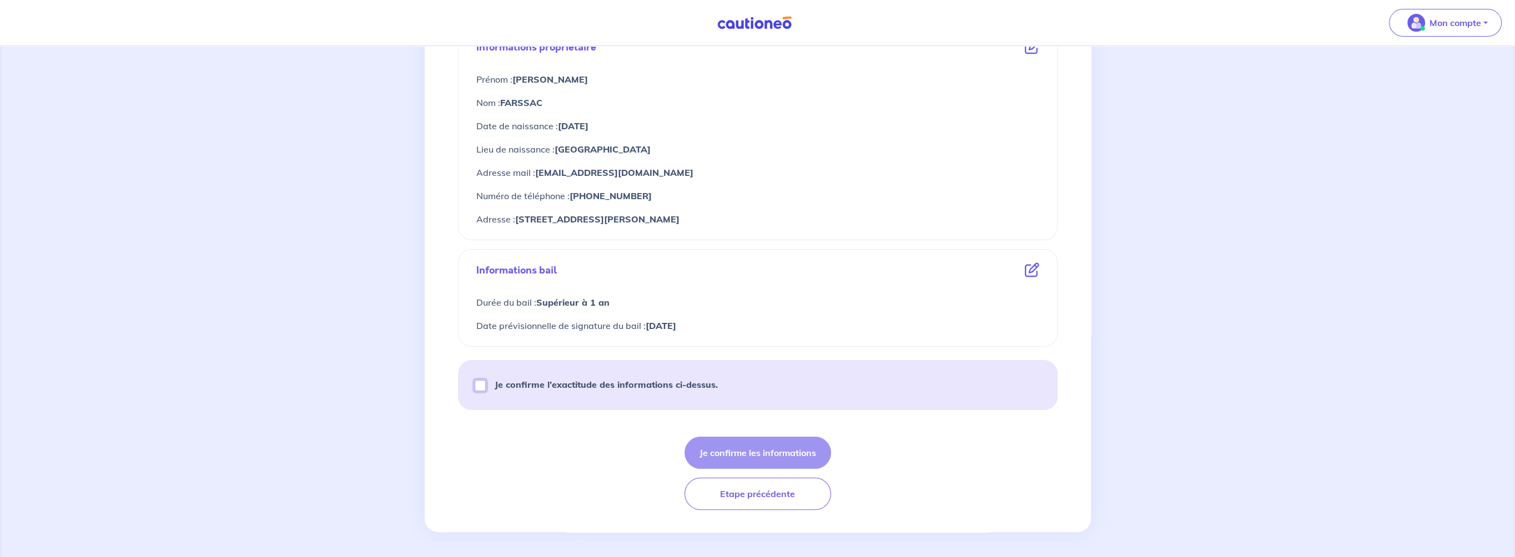
click at [481, 384] on input "Je confirme l’exactitude des informations ci-dessus." at bounding box center [480, 385] width 11 height 11
checkbox input "true"
click at [807, 452] on button "Je confirme les informations" at bounding box center [757, 453] width 147 height 32
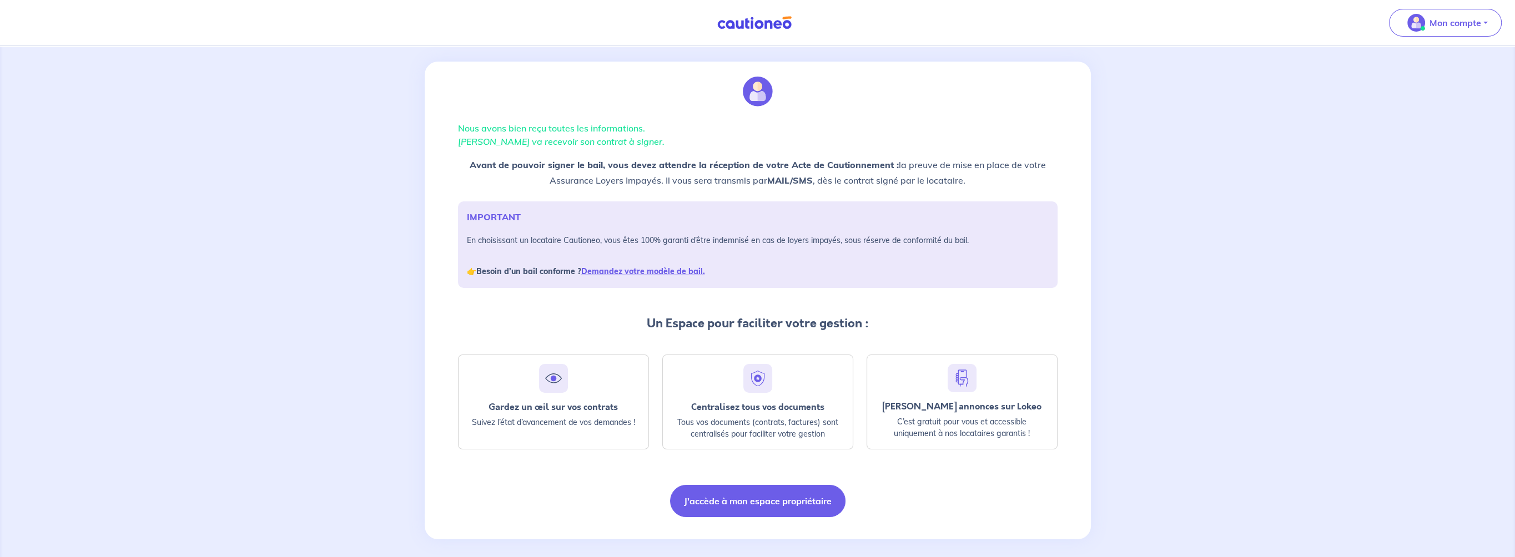
scroll to position [19, 0]
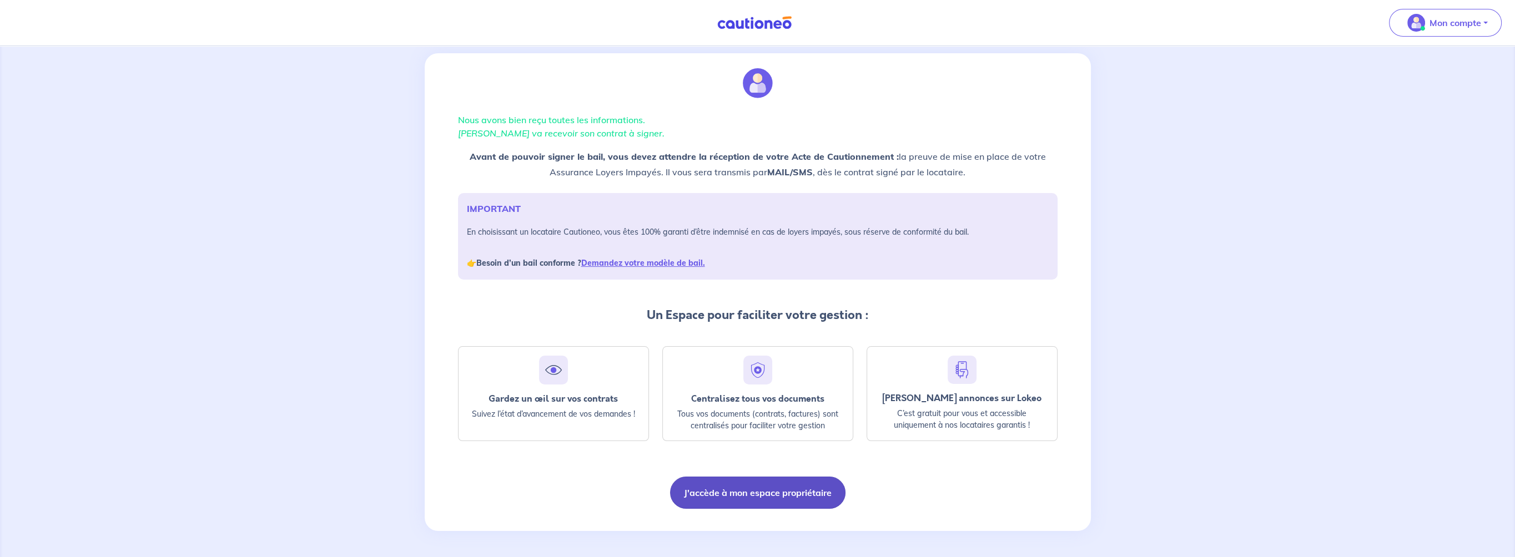
click at [796, 496] on button "J'accède à mon espace propriétaire" at bounding box center [757, 493] width 175 height 32
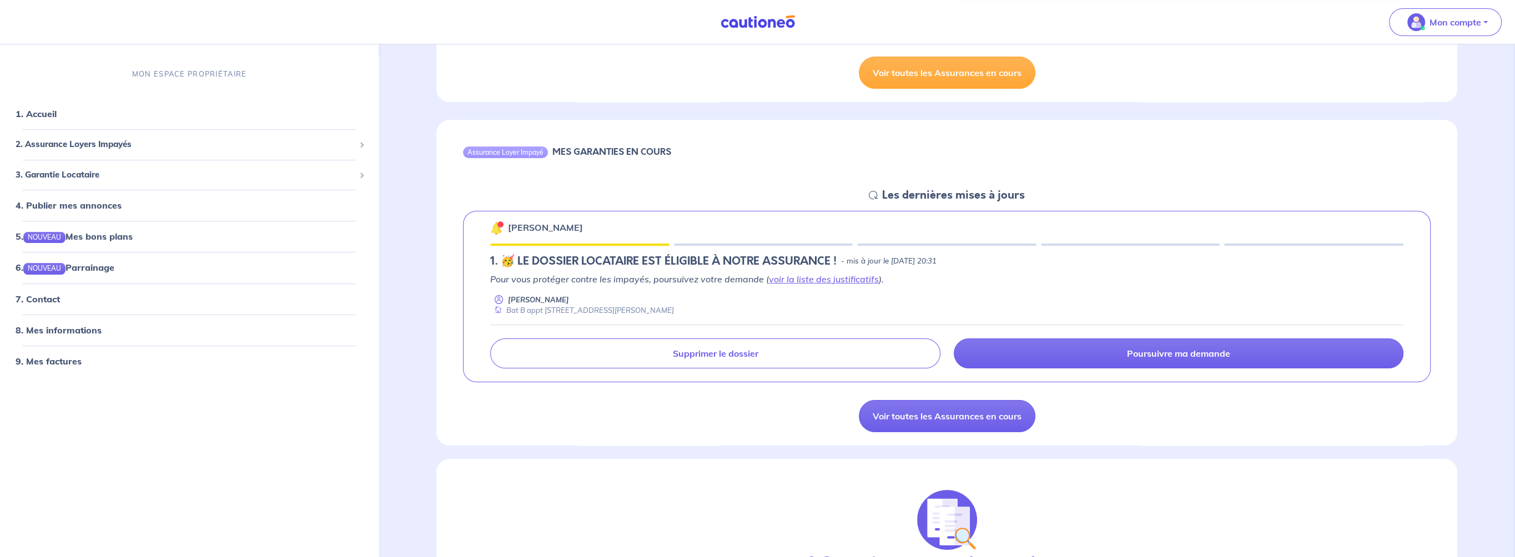
scroll to position [389, 0]
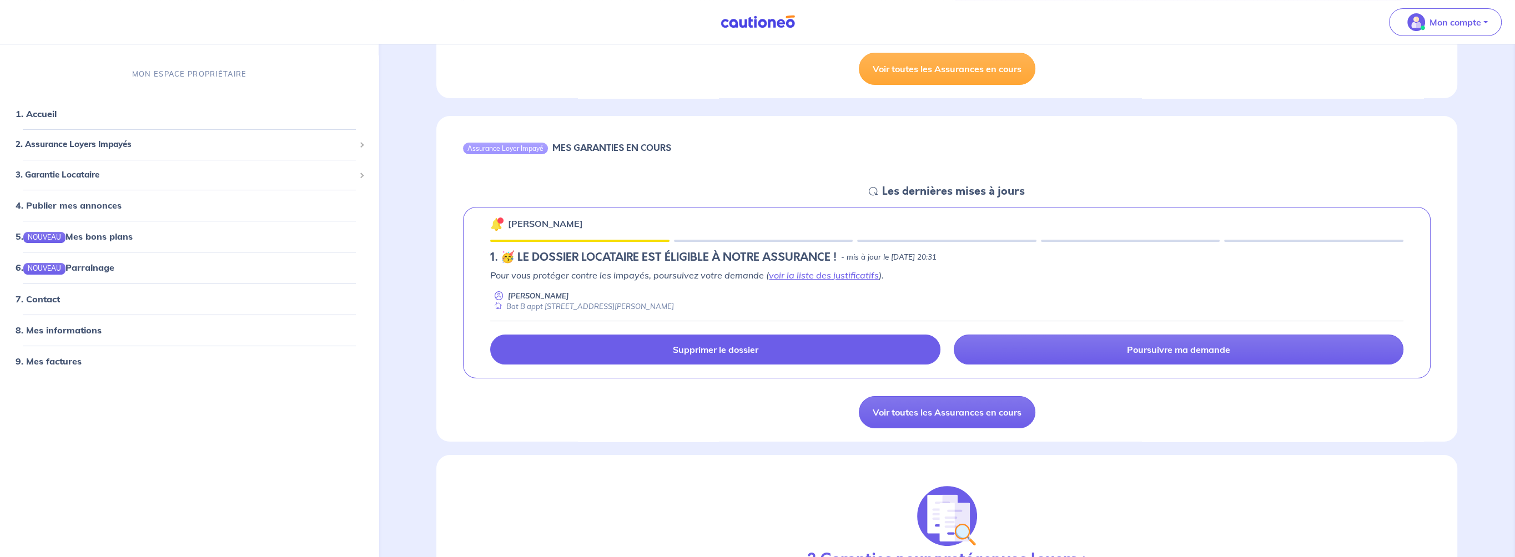
click at [747, 351] on p "Supprimer le dossier" at bounding box center [714, 349] width 85 height 11
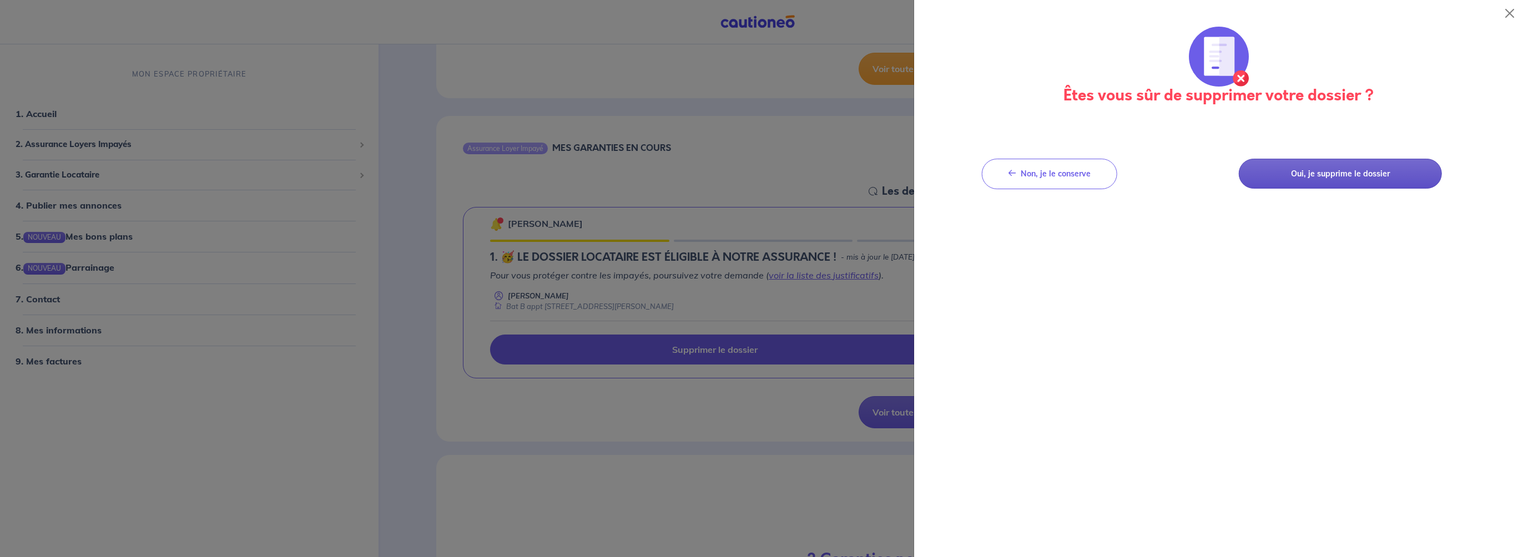
click at [1330, 178] on button "Oui, je supprime le dossier" at bounding box center [1340, 174] width 203 height 31
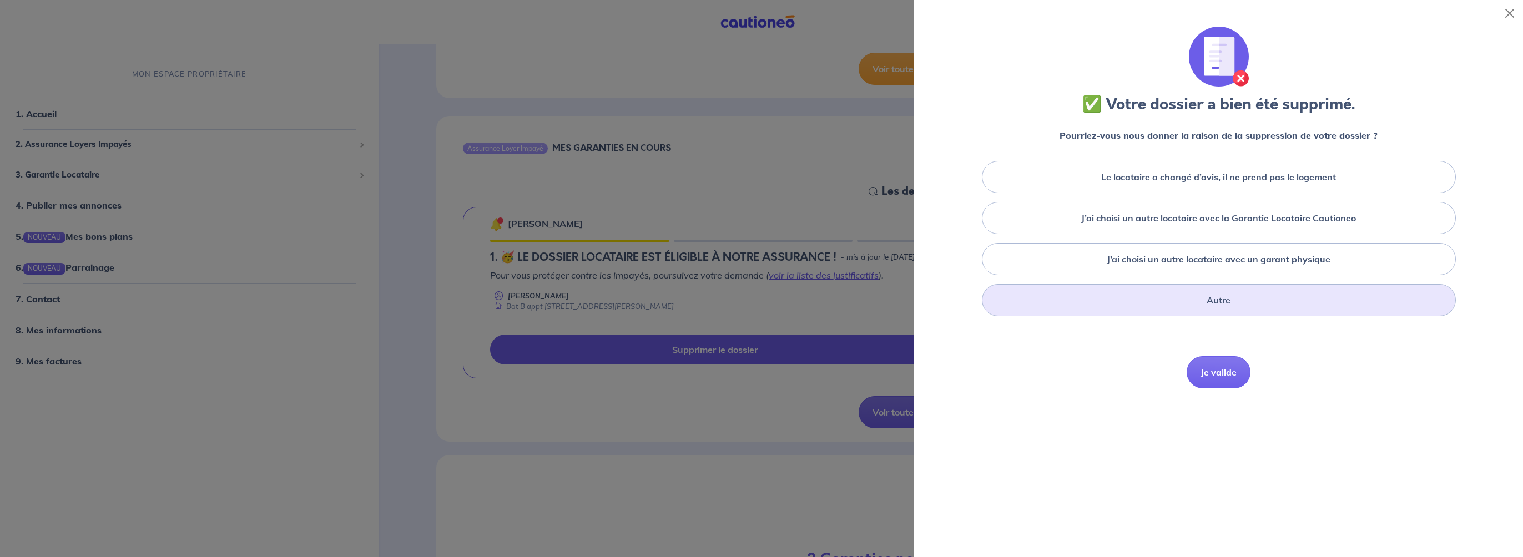
click at [1217, 313] on div "Autre" at bounding box center [1219, 300] width 474 height 32
click at [983, 345] on textarea at bounding box center [1218, 350] width 569 height 59
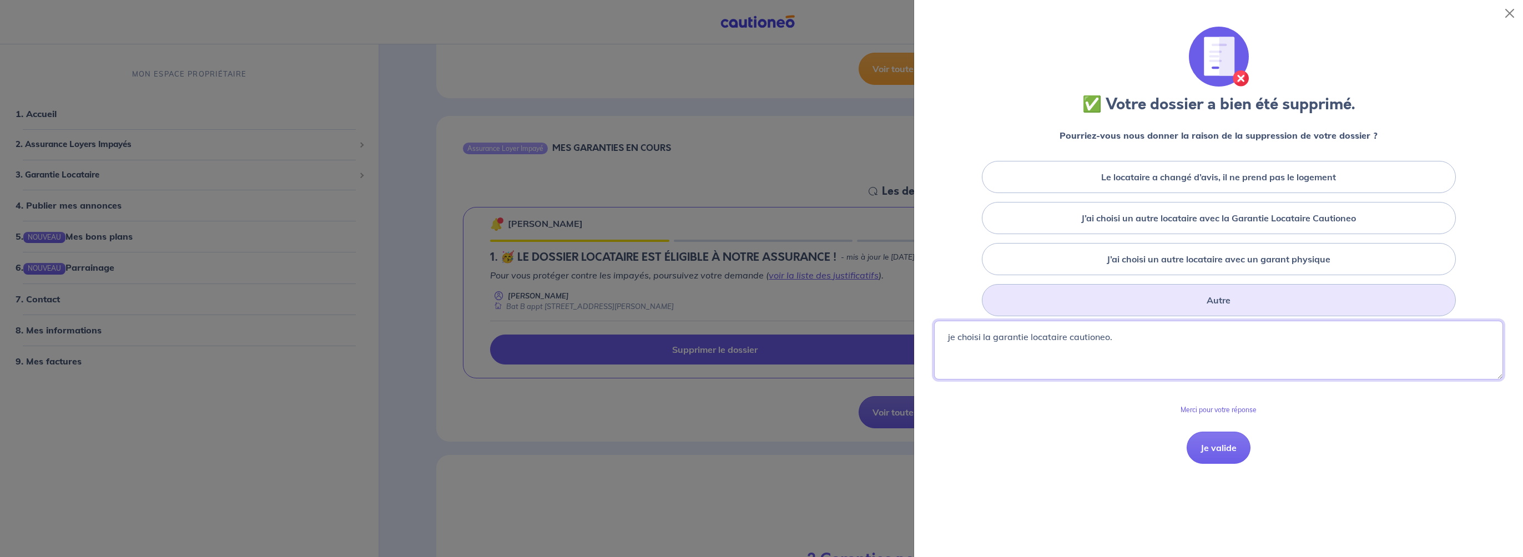
drag, startPoint x: 1096, startPoint y: 334, endPoint x: 1066, endPoint y: 362, distance: 41.2
click at [1066, 362] on textarea "je choisi la garantie locataire cautioneo." at bounding box center [1218, 350] width 569 height 59
type textarea "je choisi la garantie locataire cautioneo."
click at [1220, 446] on button "Je valide" at bounding box center [1219, 448] width 64 height 32
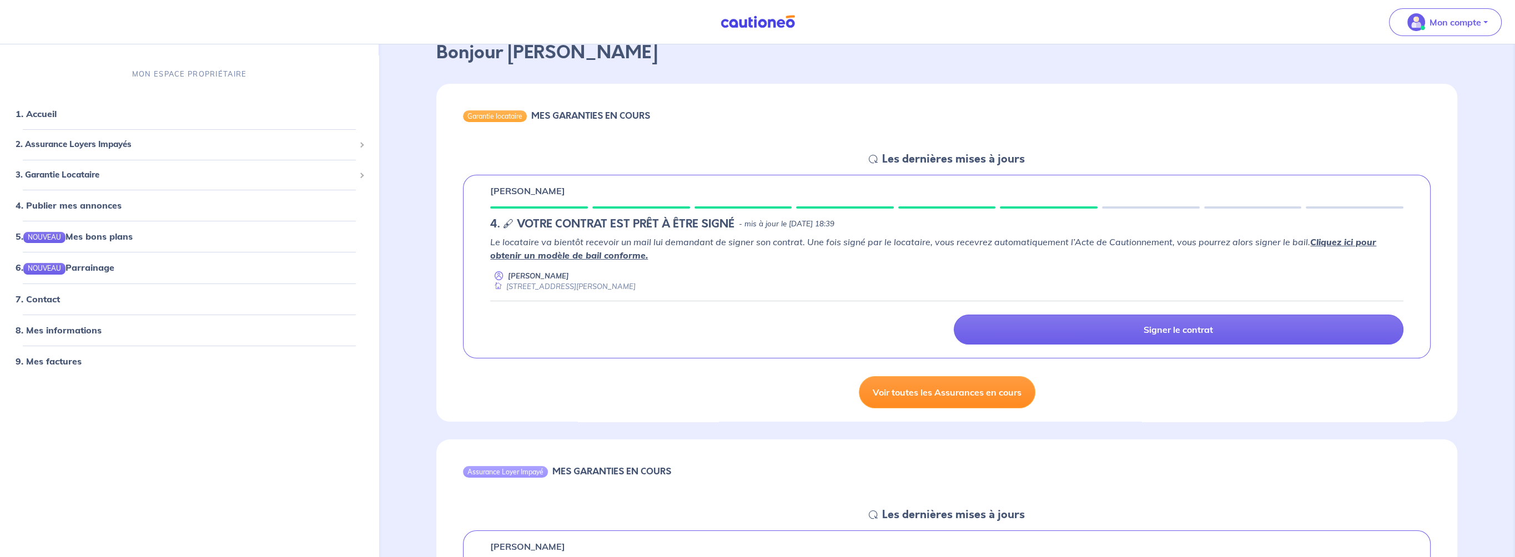
scroll to position [0, 0]
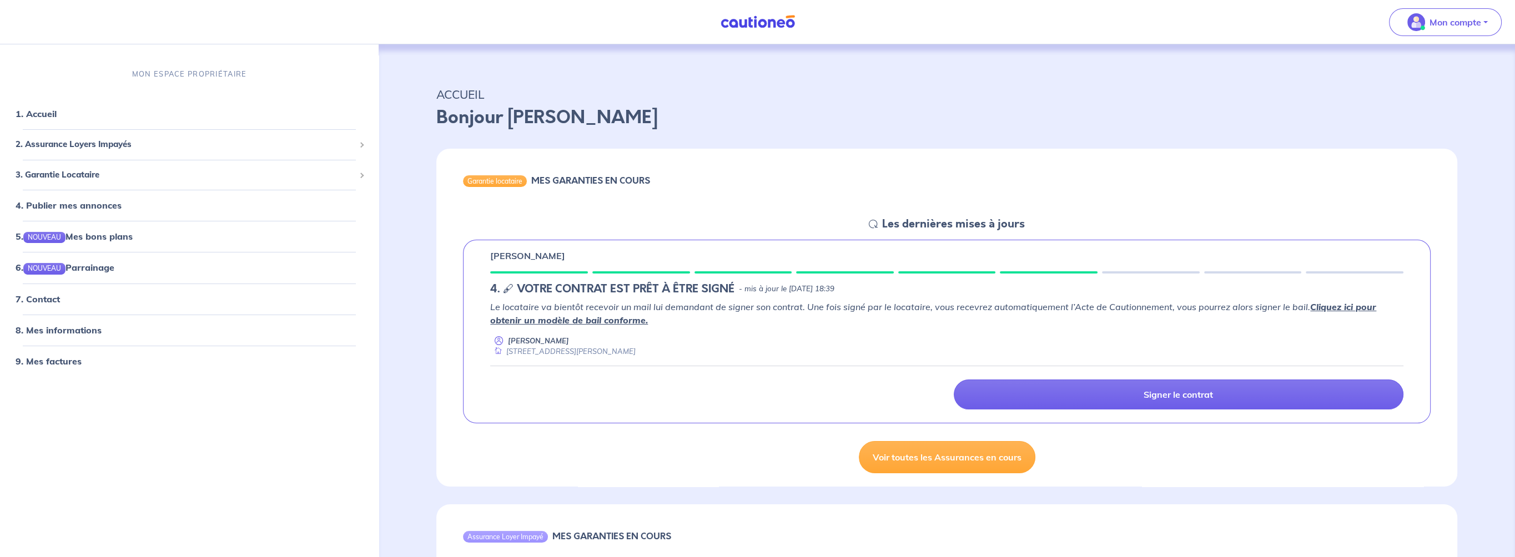
click at [618, 321] on link "Cliquez ici pour obtenir un modèle de bail conforme." at bounding box center [933, 313] width 886 height 24
